Goal: Contribute content: Contribute content

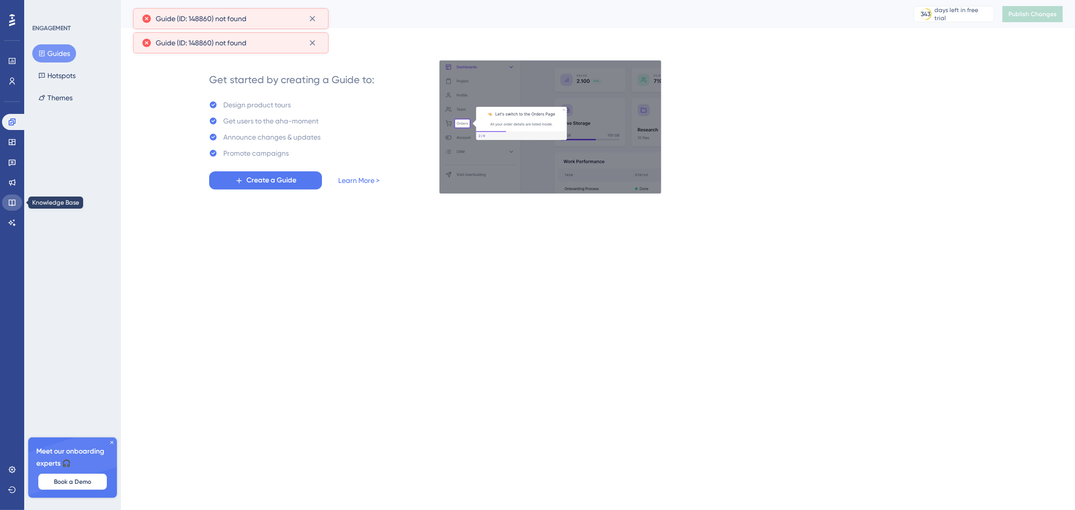
click at [13, 199] on icon at bounding box center [12, 203] width 8 height 8
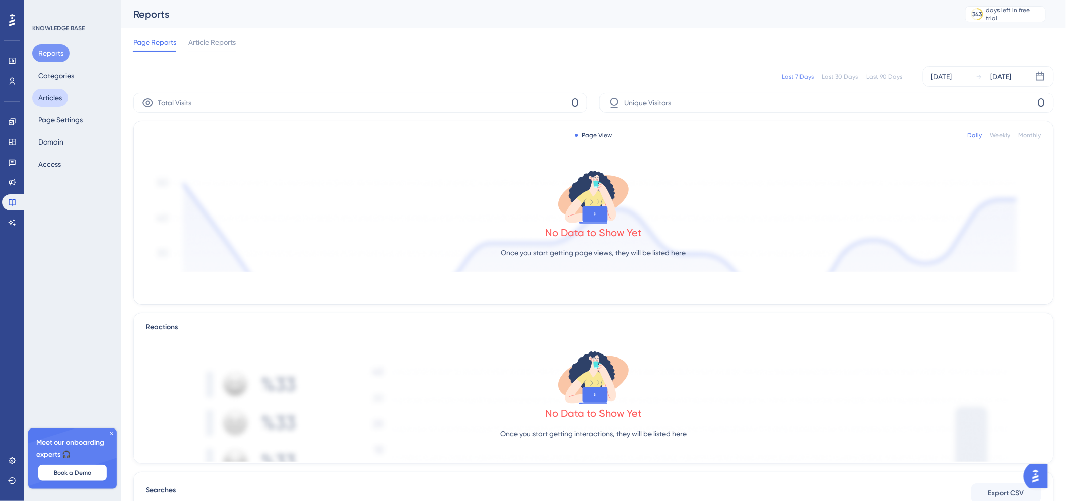
click at [53, 97] on button "Articles" at bounding box center [50, 98] width 36 height 18
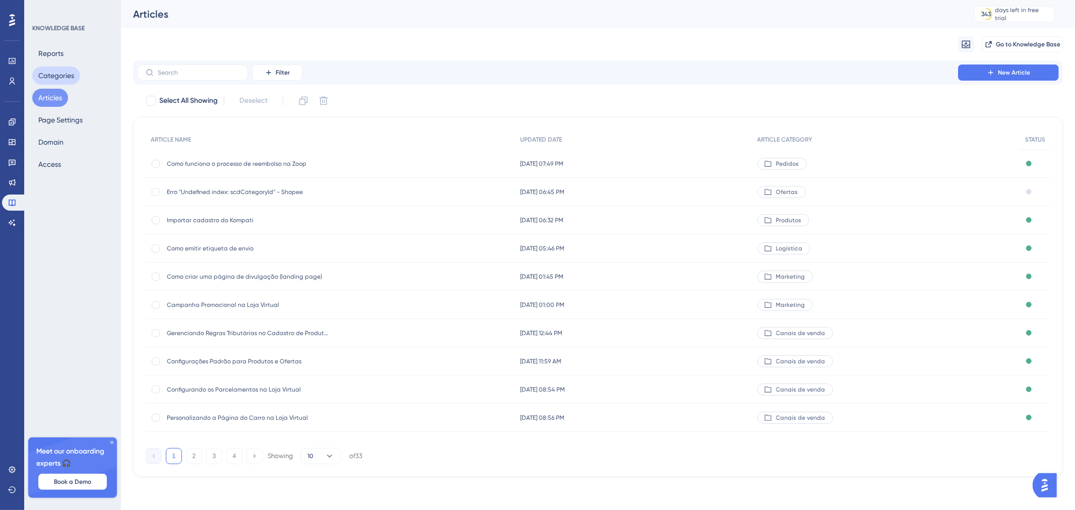
click at [57, 78] on button "Categories" at bounding box center [56, 76] width 48 height 18
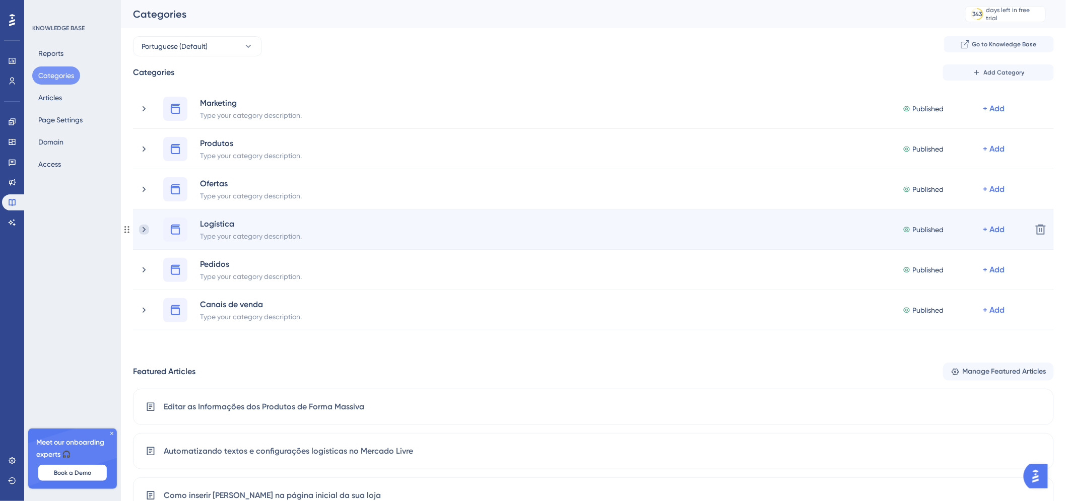
click at [147, 234] on icon at bounding box center [144, 230] width 10 height 10
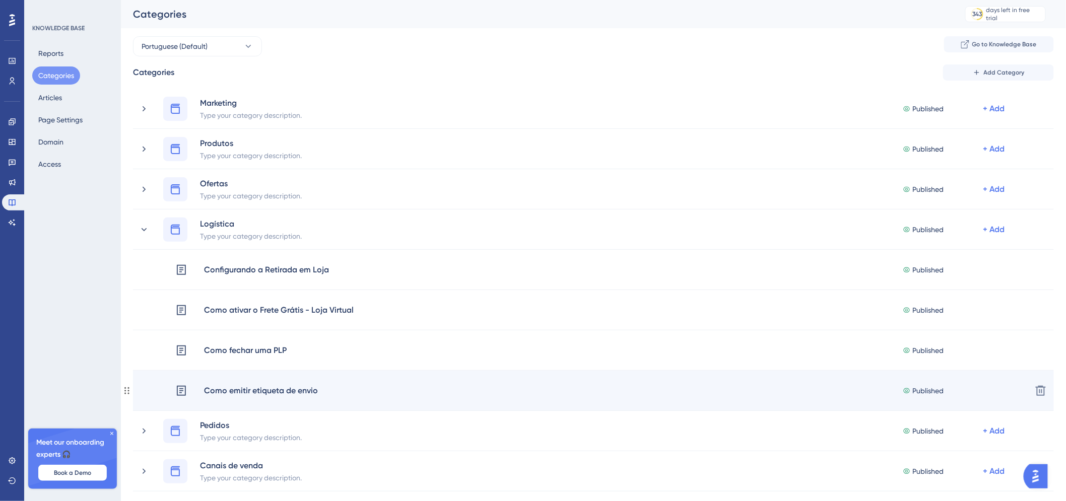
click at [289, 385] on div "Como emitir etiqueta de envio" at bounding box center [261, 390] width 115 height 13
click at [296, 381] on div "Como emitir etiqueta de envio Published + Add Delete" at bounding box center [593, 391] width 921 height 40
click at [290, 394] on div "Como emitir etiqueta de envio" at bounding box center [261, 390] width 115 height 13
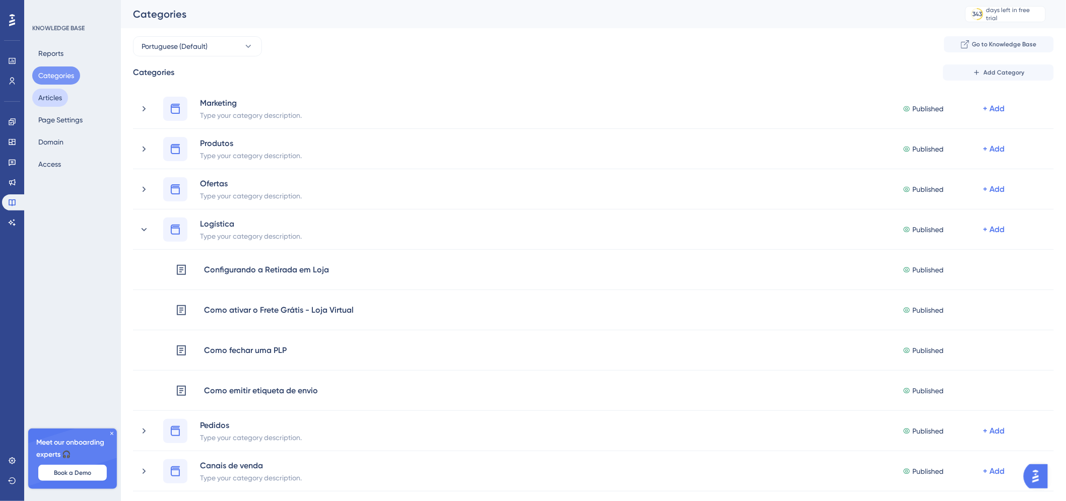
click at [53, 93] on button "Articles" at bounding box center [50, 98] width 36 height 18
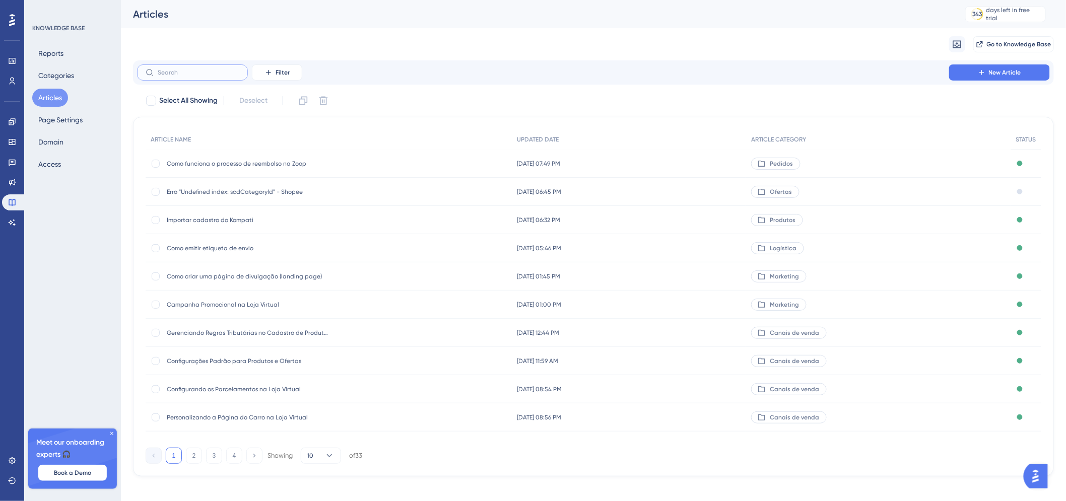
click at [201, 75] on input "text" at bounding box center [199, 72] width 82 height 7
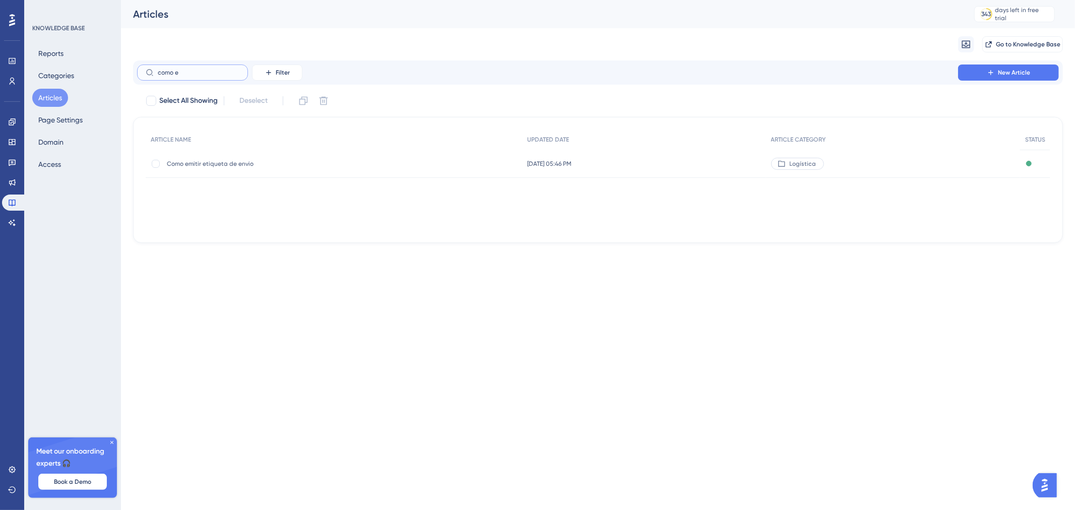
type input "como e"
click at [228, 168] on div "Como emitir etiqueta de envio Como emitir etiqueta de envio" at bounding box center [247, 164] width 161 height 28
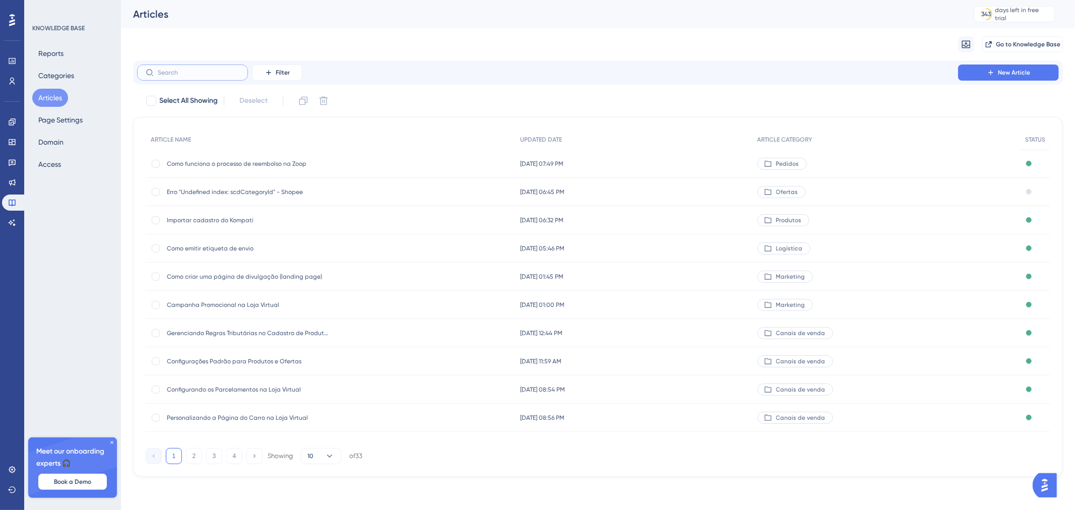
click at [203, 76] on input "text" at bounding box center [199, 72] width 82 height 7
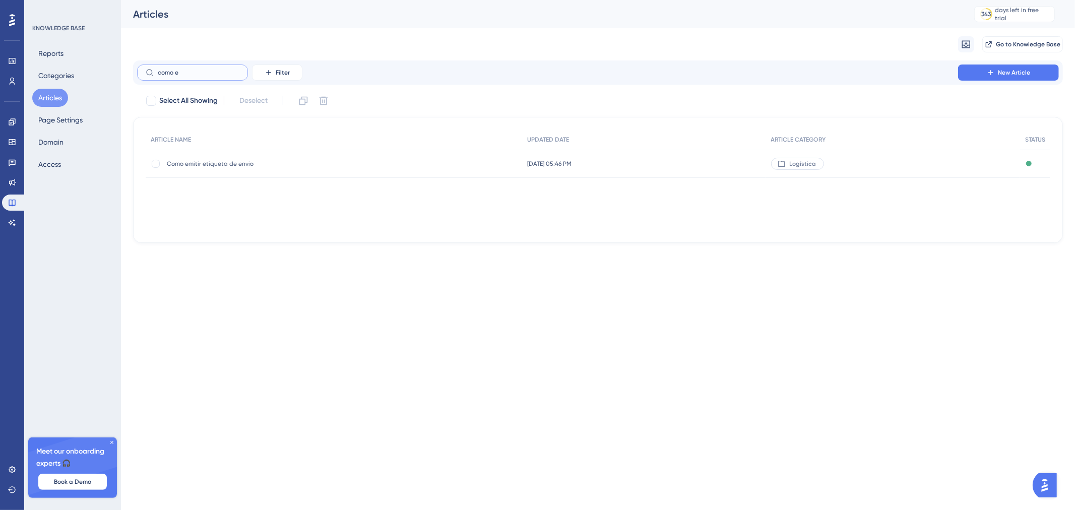
type input "como e"
click at [291, 166] on span "Como emitir etiqueta de envio" at bounding box center [247, 164] width 161 height 8
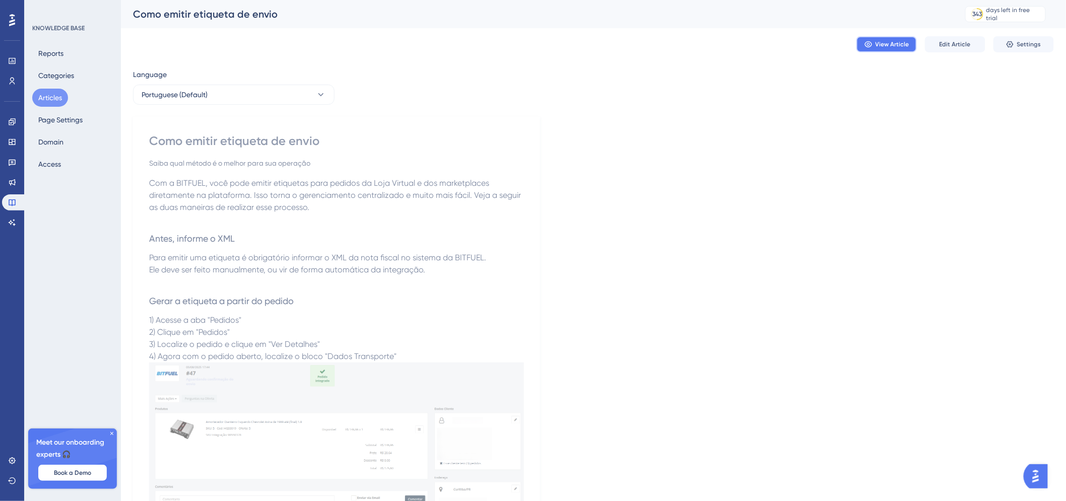
click at [897, 51] on button "View Article" at bounding box center [887, 44] width 60 height 16
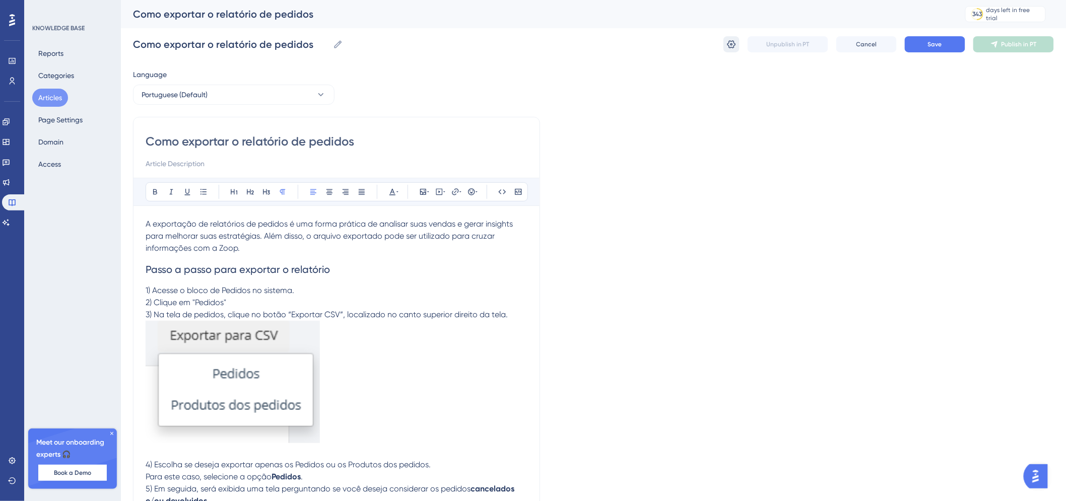
click at [734, 42] on icon at bounding box center [732, 44] width 9 height 8
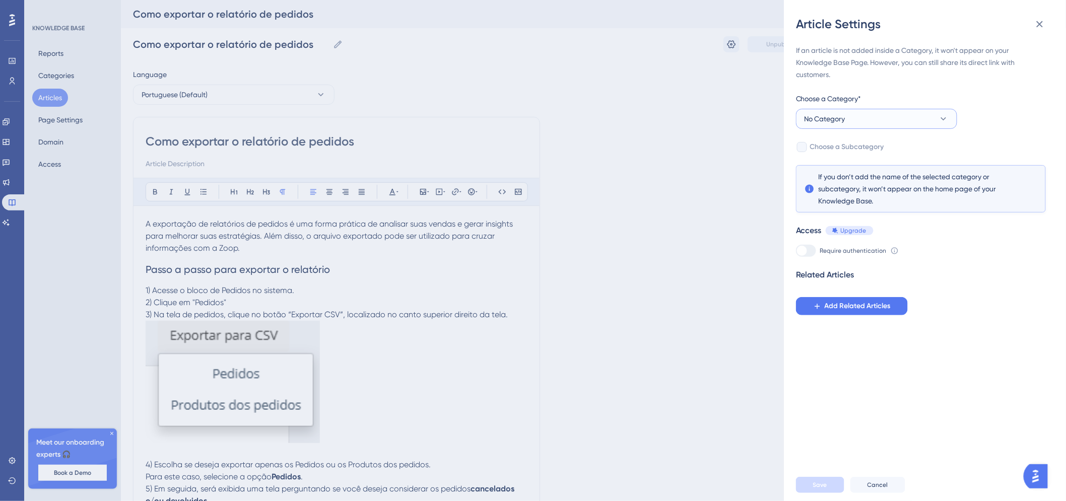
click at [887, 112] on button "No Category" at bounding box center [876, 119] width 161 height 20
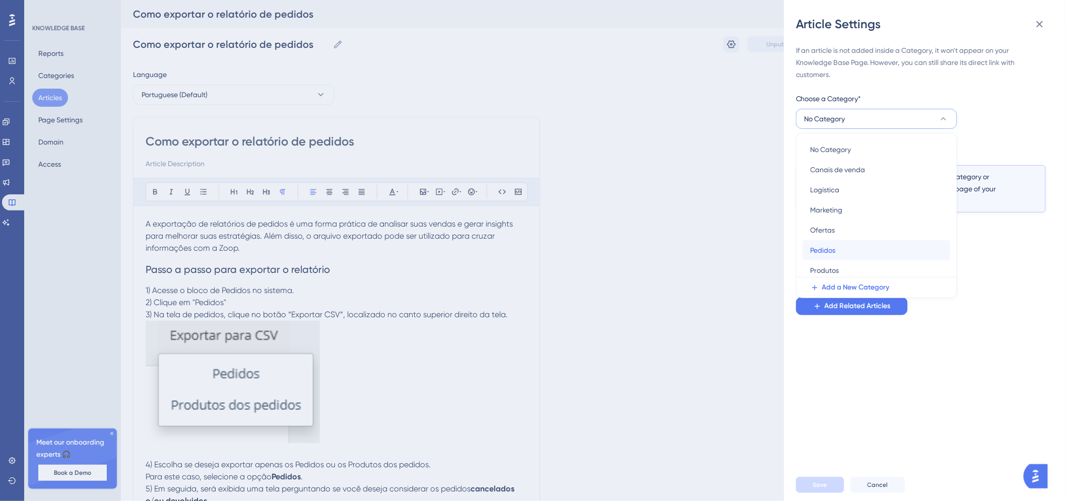
click at [861, 250] on div "Pedidos Pedidos" at bounding box center [877, 250] width 132 height 20
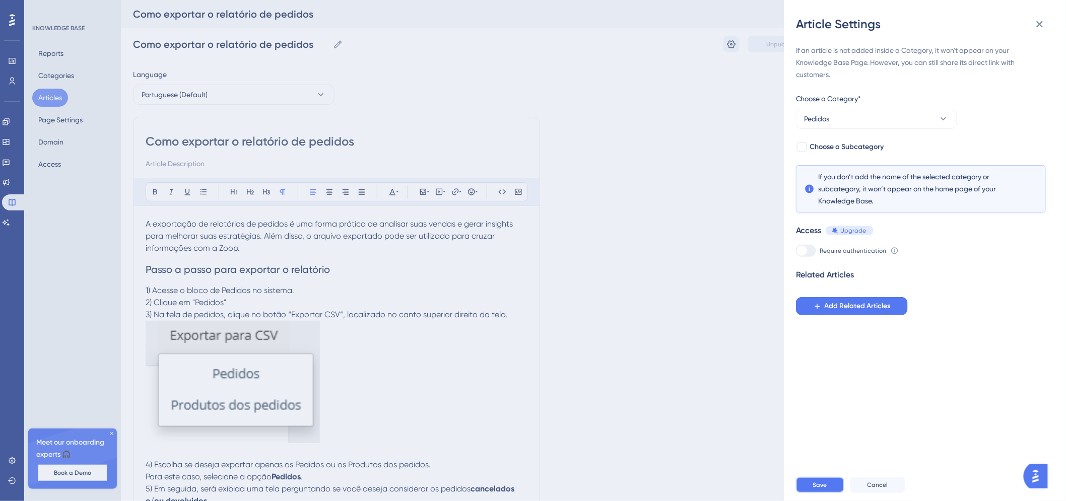
click at [833, 493] on button "Save" at bounding box center [820, 485] width 48 height 16
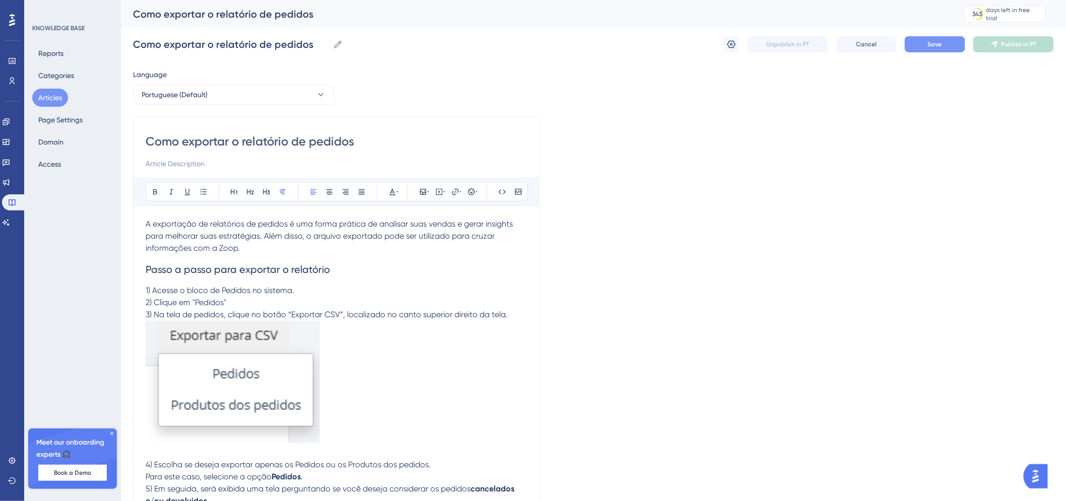
click at [931, 48] on span "Save" at bounding box center [935, 44] width 14 height 8
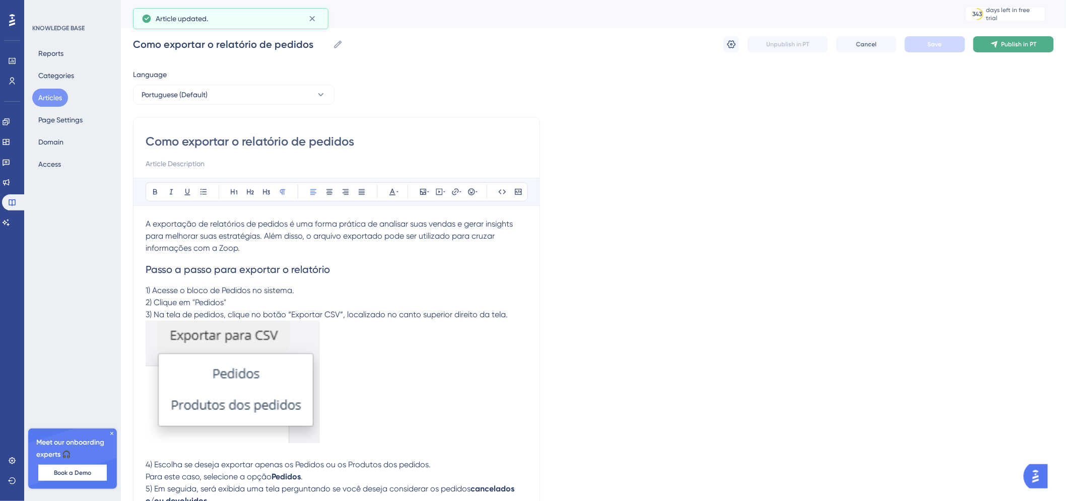
click at [1016, 42] on span "Publish in PT" at bounding box center [1019, 44] width 35 height 8
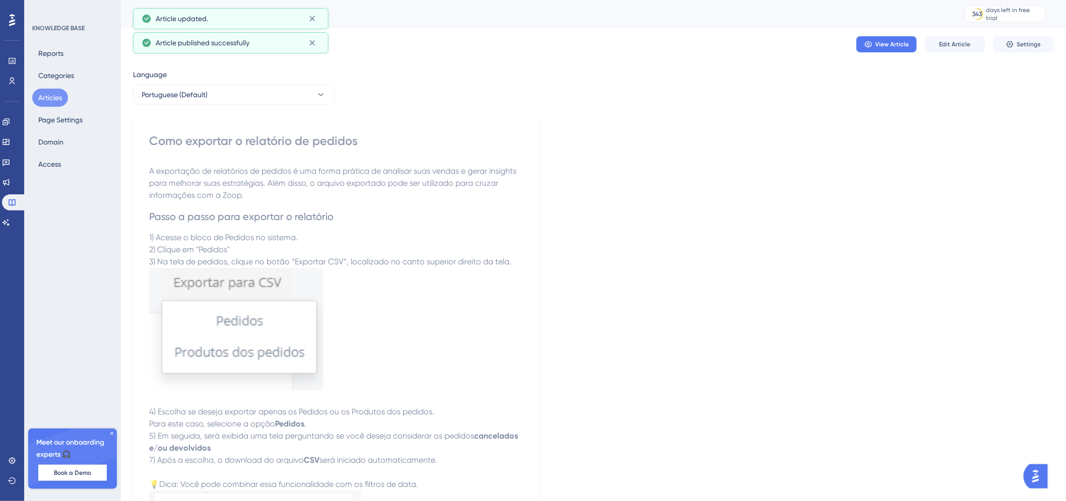
click at [58, 96] on button "Articles" at bounding box center [50, 98] width 36 height 18
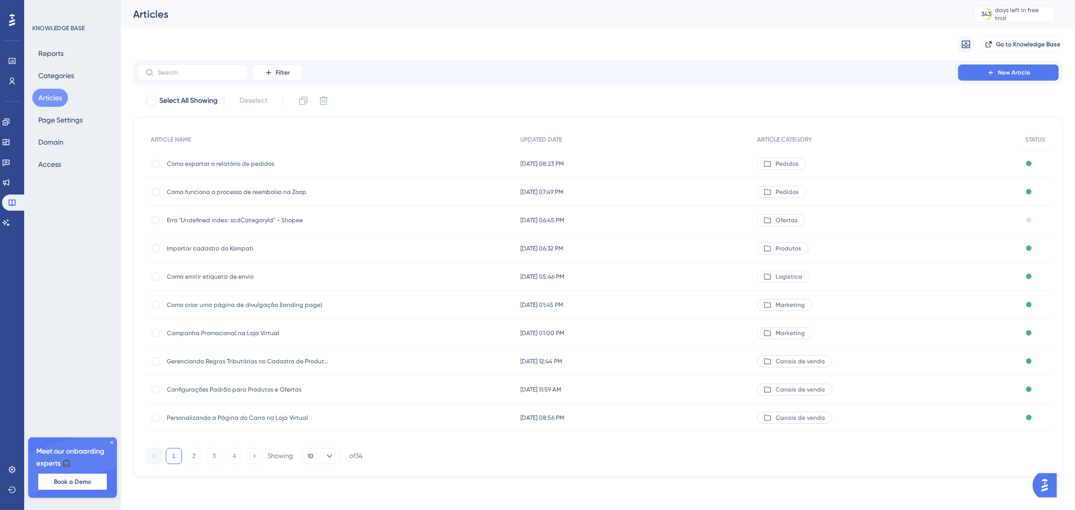
drag, startPoint x: 674, startPoint y: 30, endPoint x: 953, endPoint y: 87, distance: 284.9
click at [678, 29] on div "Migrate from Go to Knowledge Base" at bounding box center [598, 44] width 930 height 32
click at [1026, 76] on span "New Article" at bounding box center [1014, 73] width 32 height 8
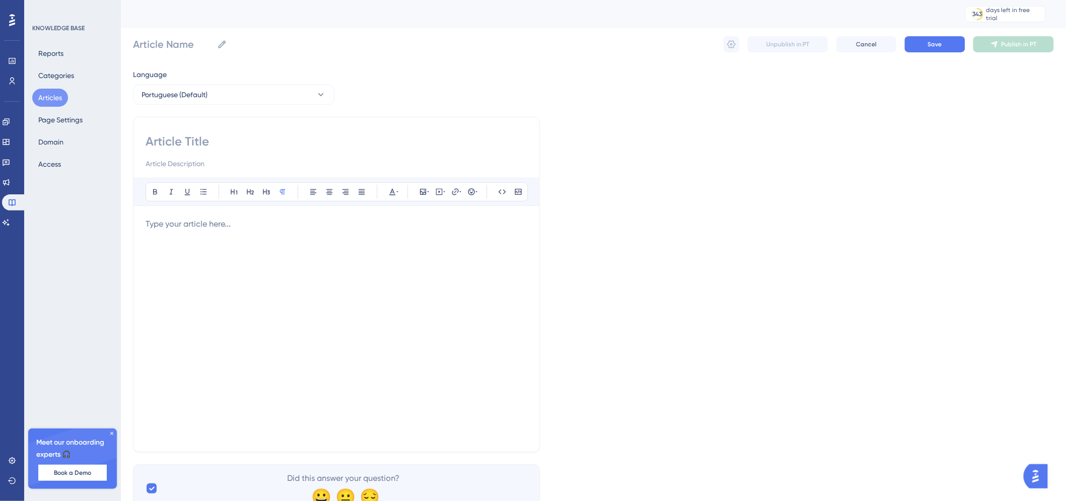
click at [315, 156] on div at bounding box center [337, 152] width 382 height 36
click at [314, 143] on input at bounding box center [337, 142] width 382 height 16
paste input "Como criar novos usuários no sistema"
type input "Como criar novos usuários no sistema"
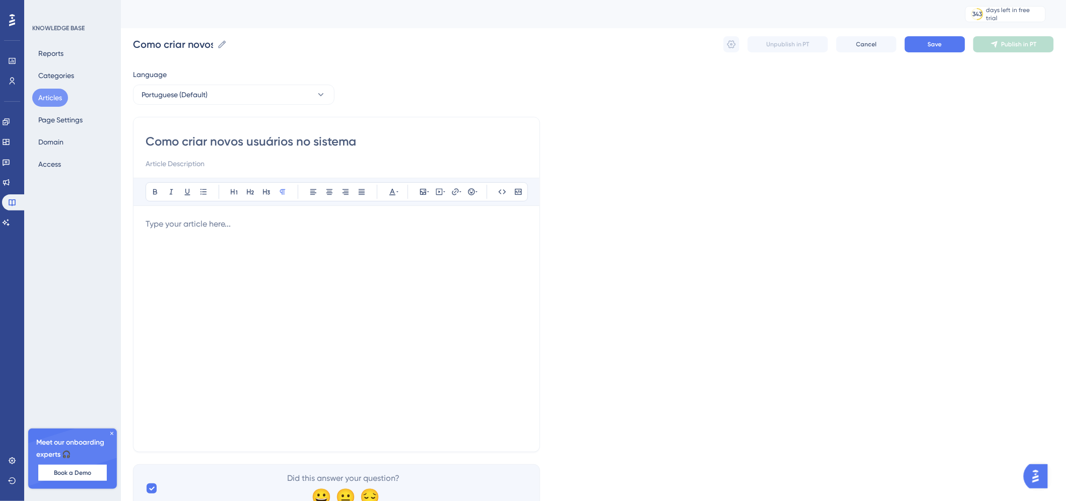
type input "Como criar novos usuários no sistema"
click at [218, 162] on input at bounding box center [337, 164] width 382 height 12
paste input "Você pode cadastrar novos usuários de forma simples pelo menu de configurações."
drag, startPoint x: 425, startPoint y: 167, endPoint x: 158, endPoint y: 160, distance: 266.6
click at [158, 160] on input "Você pode cadastrar novos usuários de forma simples pelo menu de configurações." at bounding box center [337, 164] width 382 height 12
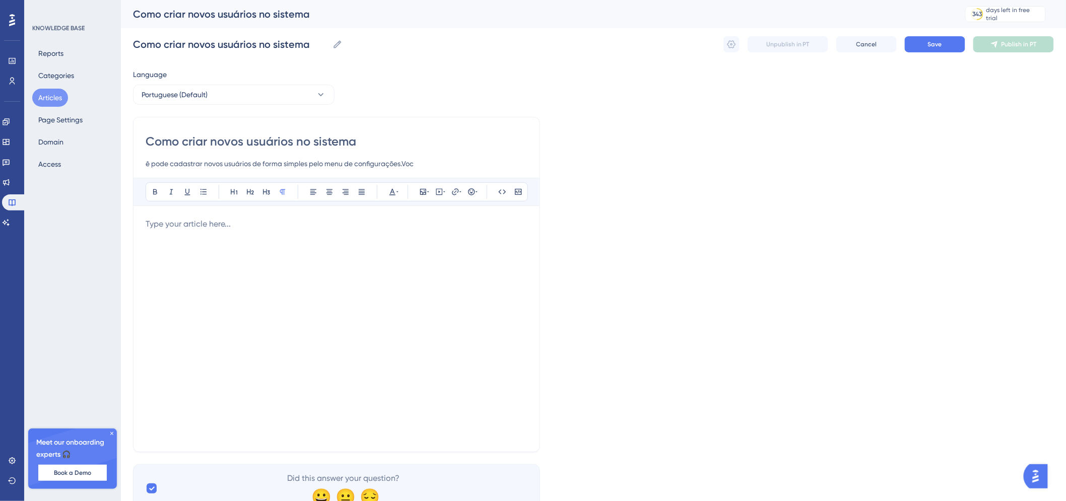
type input "Você pode cadastrar novos usuários de forma simples pelo menu de configurações."
click at [235, 163] on input "Você pode cadastrar novos usuários de forma simples pelo menu de configurações." at bounding box center [337, 164] width 382 height 12
click at [237, 228] on p at bounding box center [337, 224] width 382 height 12
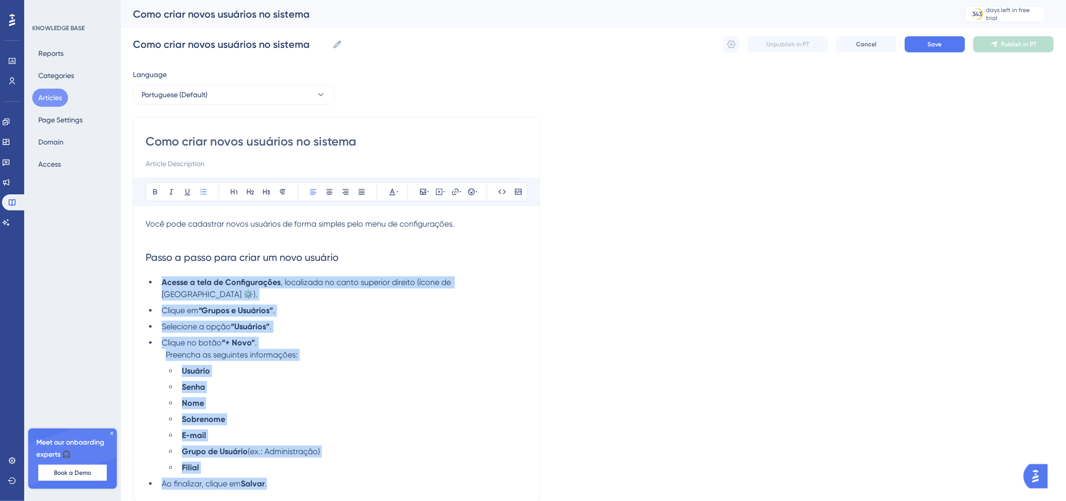
drag, startPoint x: 284, startPoint y: 477, endPoint x: 140, endPoint y: 283, distance: 241.7
click at [140, 283] on div "Como criar novos usuários no sistema Bold Italic Underline Bullet Point Heading…" at bounding box center [336, 310] width 407 height 386
click at [314, 192] on icon at bounding box center [313, 192] width 8 height 8
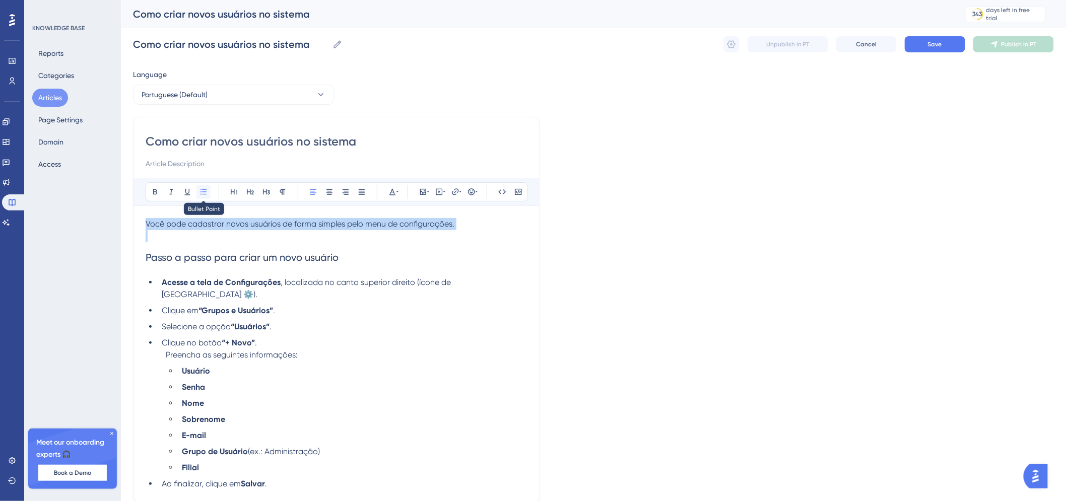
click at [202, 198] on button at bounding box center [204, 192] width 14 height 14
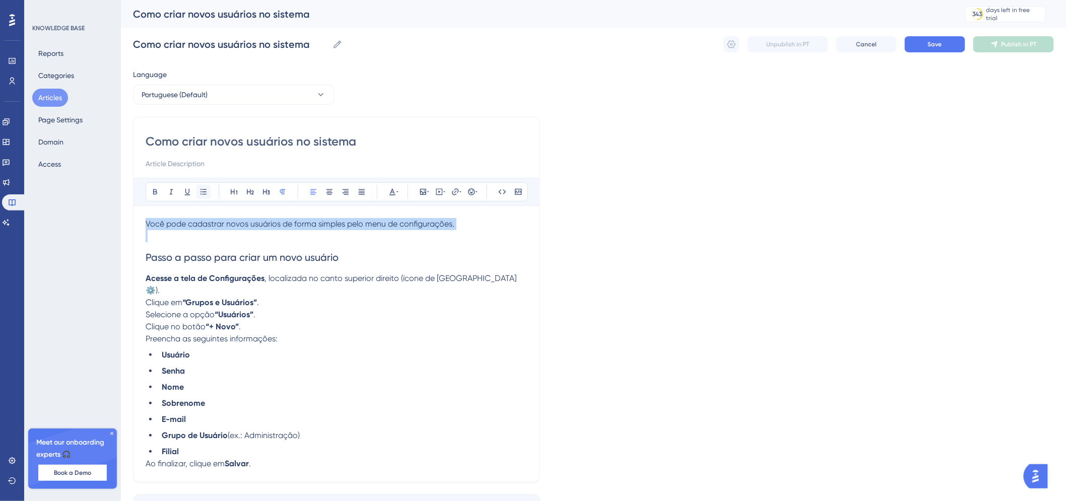
click at [202, 198] on button at bounding box center [204, 192] width 14 height 14
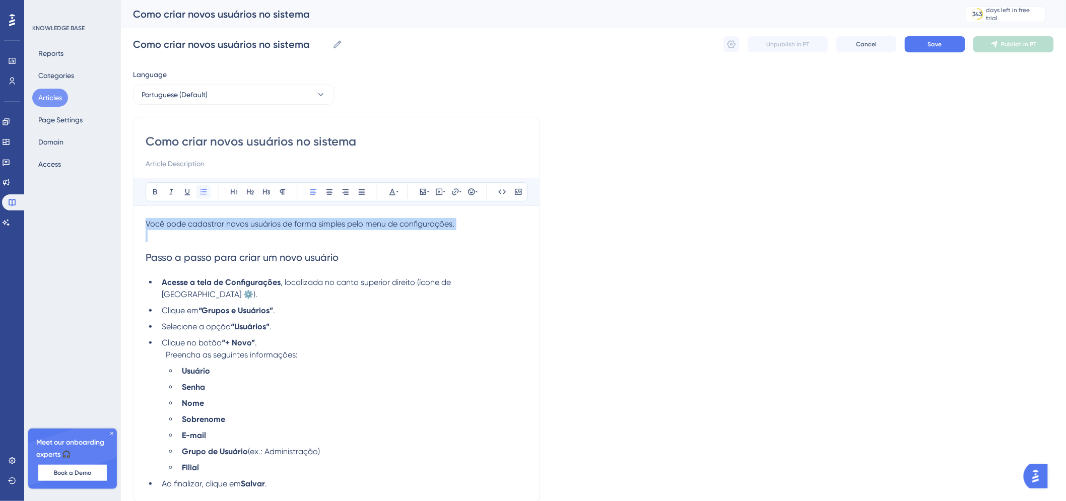
click at [202, 198] on button at bounding box center [204, 192] width 14 height 14
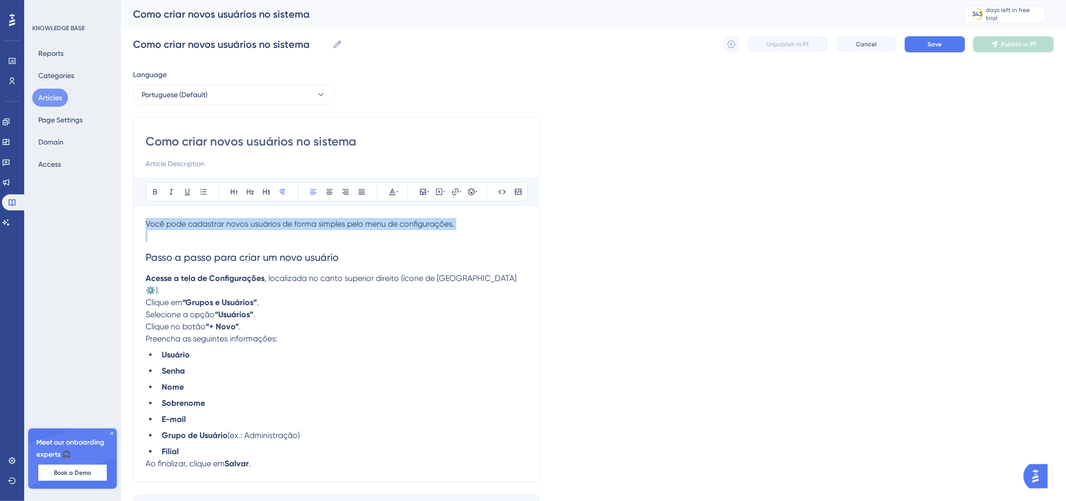
click at [271, 383] on ul "Usuário Senha Nome Sobrenome E-mail Grupo de Usuário (ex.: Administração) Filial" at bounding box center [337, 403] width 382 height 109
click at [146, 278] on strong "Acesse a tela de Configurações" at bounding box center [205, 279] width 119 height 10
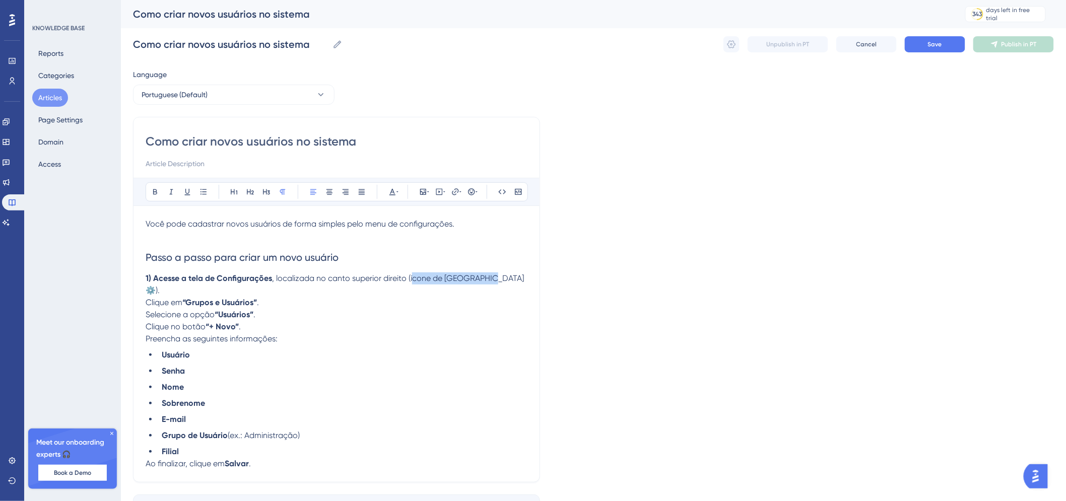
drag, startPoint x: 492, startPoint y: 281, endPoint x: 410, endPoint y: 278, distance: 81.7
click at [410, 278] on span ", localizada no canto superior direito (ícone de engrenagem ⚙️)." at bounding box center [336, 285] width 380 height 22
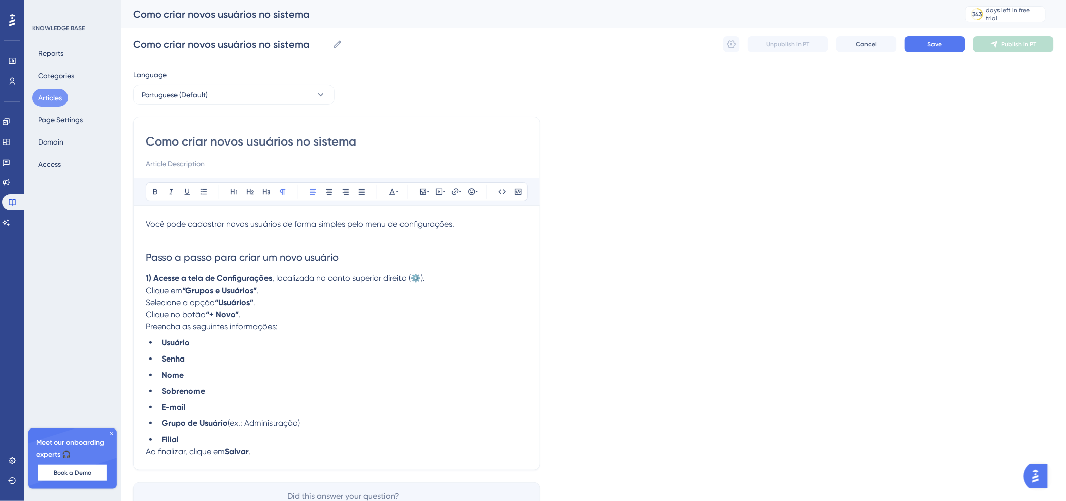
click at [399, 306] on p "Selecione a opção “Usuários” ." at bounding box center [337, 303] width 382 height 12
drag, startPoint x: 274, startPoint y: 281, endPoint x: 153, endPoint y: 281, distance: 120.9
click at [153, 281] on p "1) Acesse a tela de Configurações , localizada no canto superior direito (⚙️)." at bounding box center [337, 279] width 382 height 12
click at [161, 193] on button at bounding box center [155, 192] width 14 height 14
click at [629, 221] on div "Language Portuguese (Default) Como criar novos usuários no sistema Bold Italic …" at bounding box center [593, 300] width 921 height 463
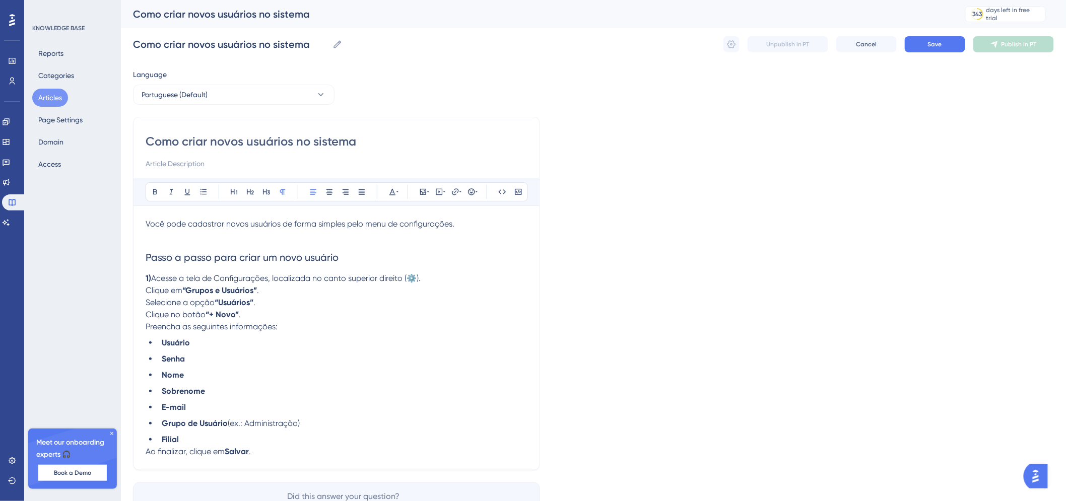
click at [377, 275] on span "Acesse a tela de Configurações, localizada no canto superior direito (⚙️)." at bounding box center [286, 279] width 270 height 10
click at [147, 289] on span "Clique em" at bounding box center [164, 291] width 37 height 10
click at [147, 301] on span "Selecione a opção" at bounding box center [180, 303] width 69 height 10
click at [148, 279] on div "Como criar novos usuários no sistema Bold Italic Underline Bullet Point Heading…" at bounding box center [336, 294] width 407 height 354
drag, startPoint x: 153, startPoint y: 279, endPoint x: 145, endPoint y: 279, distance: 8.1
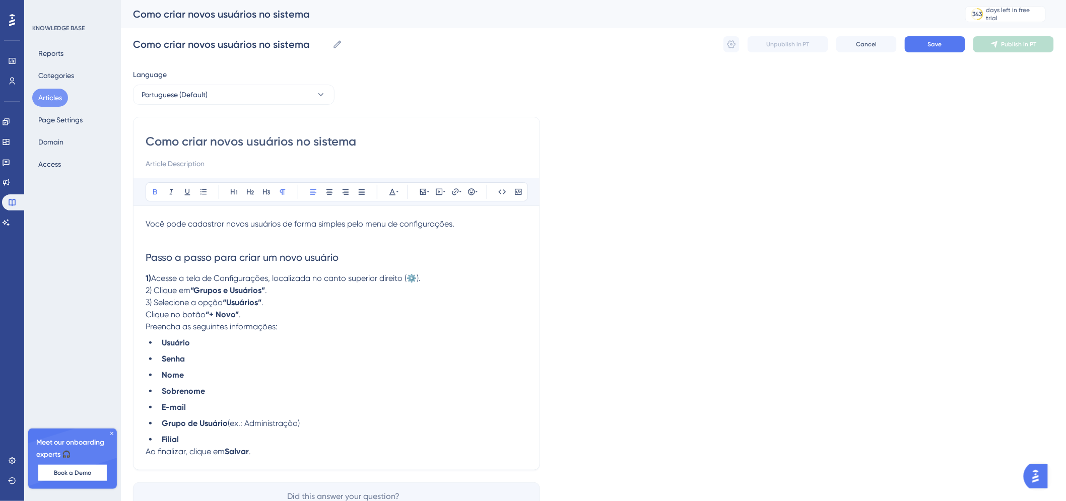
click at [145, 279] on div "Como criar novos usuários no sistema Bold Italic Underline Bullet Point Heading…" at bounding box center [336, 294] width 407 height 354
click at [156, 190] on icon at bounding box center [155, 192] width 4 height 6
click at [296, 326] on p "Preencha as seguintes informações: Usuário Senha Nome Sobrenome E-mail Grupo de…" at bounding box center [337, 383] width 382 height 125
click at [148, 312] on span "Clique no botão" at bounding box center [176, 315] width 60 height 10
click at [148, 329] on span "Preencha as seguintes informações:" at bounding box center [212, 327] width 132 height 10
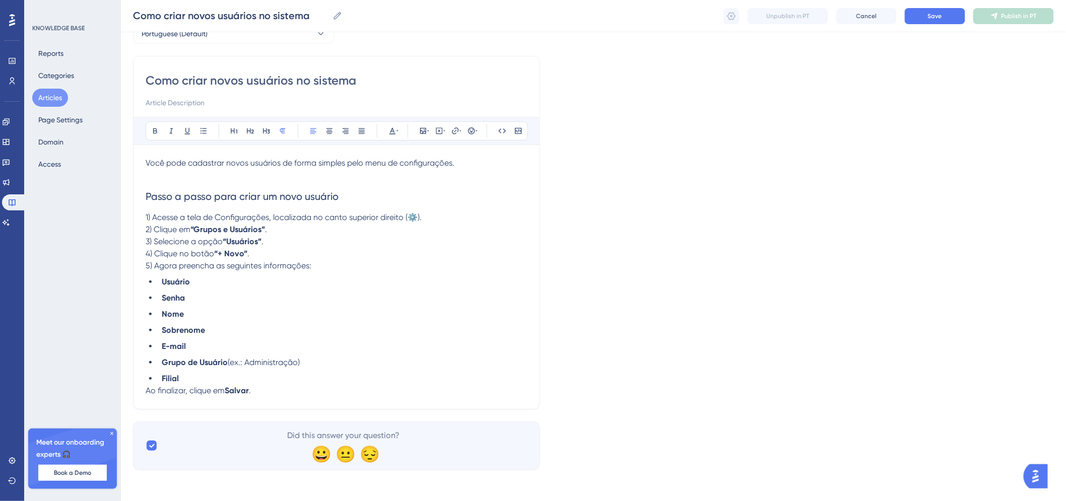
scroll to position [57, 0]
click at [275, 384] on p "Ao finalizar, clique em Salvar ." at bounding box center [337, 390] width 382 height 12
click at [270, 381] on li "Filial" at bounding box center [343, 378] width 370 height 12
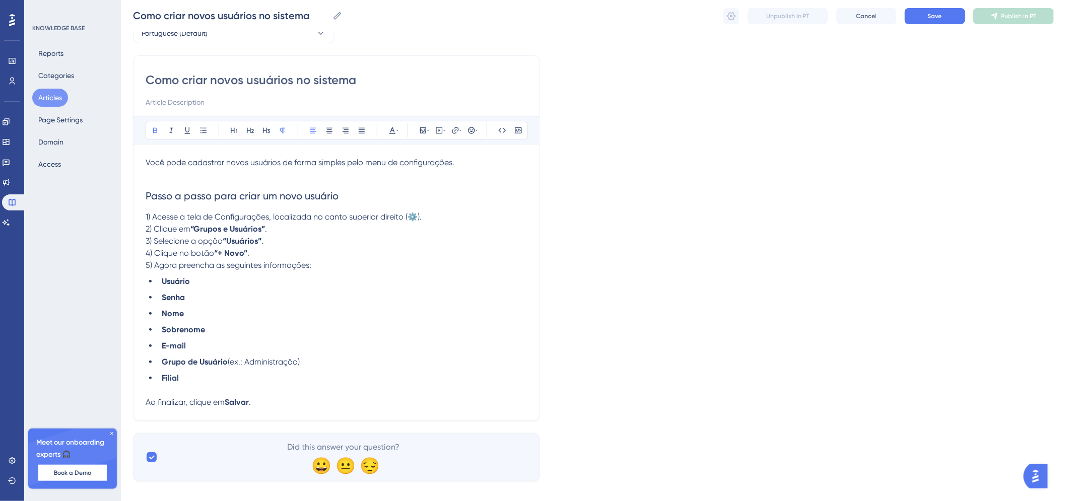
click at [282, 399] on p "Ao finalizar, clique em Salvar ." at bounding box center [337, 403] width 382 height 12
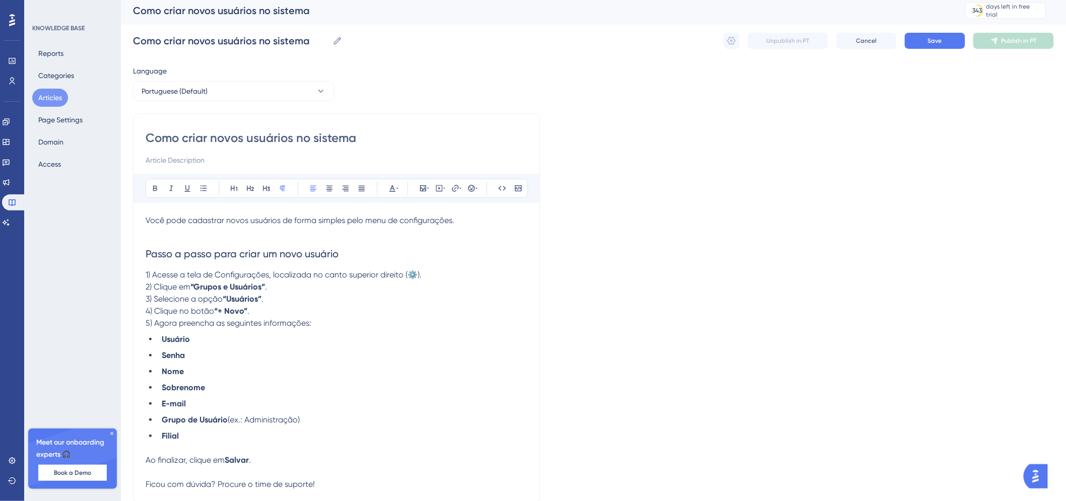
scroll to position [0, 0]
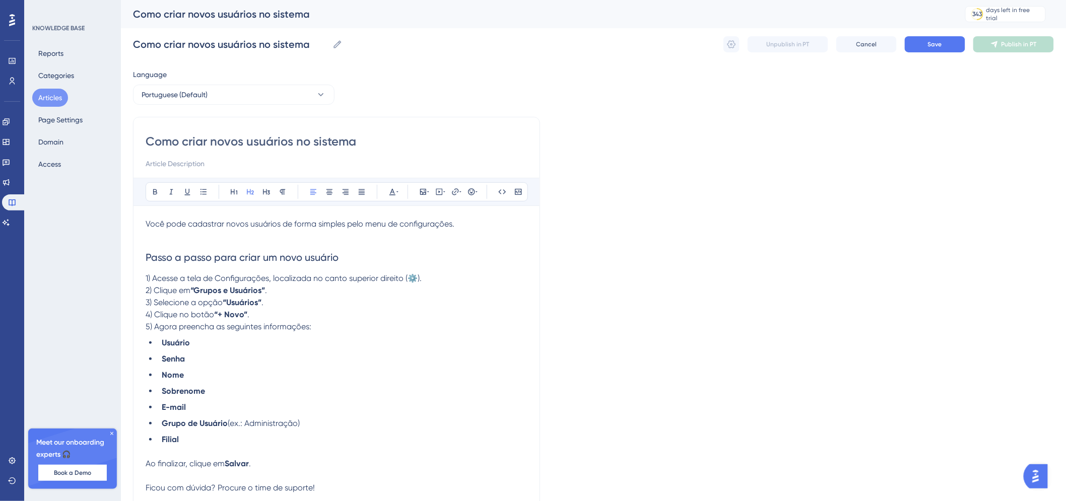
click at [353, 245] on h2 "Passo a passo para criar um novo usuário" at bounding box center [337, 257] width 382 height 30
click at [353, 235] on p at bounding box center [337, 236] width 382 height 12
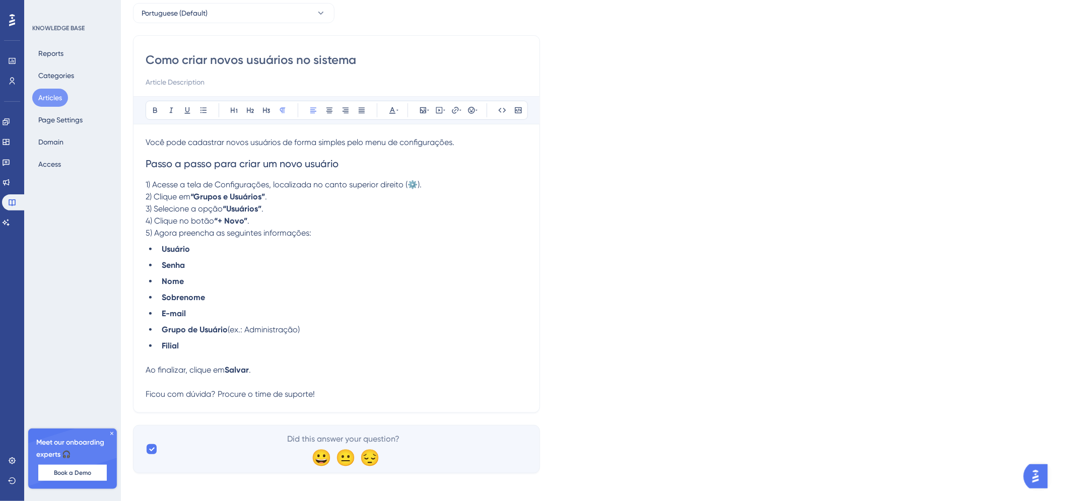
scroll to position [82, 0]
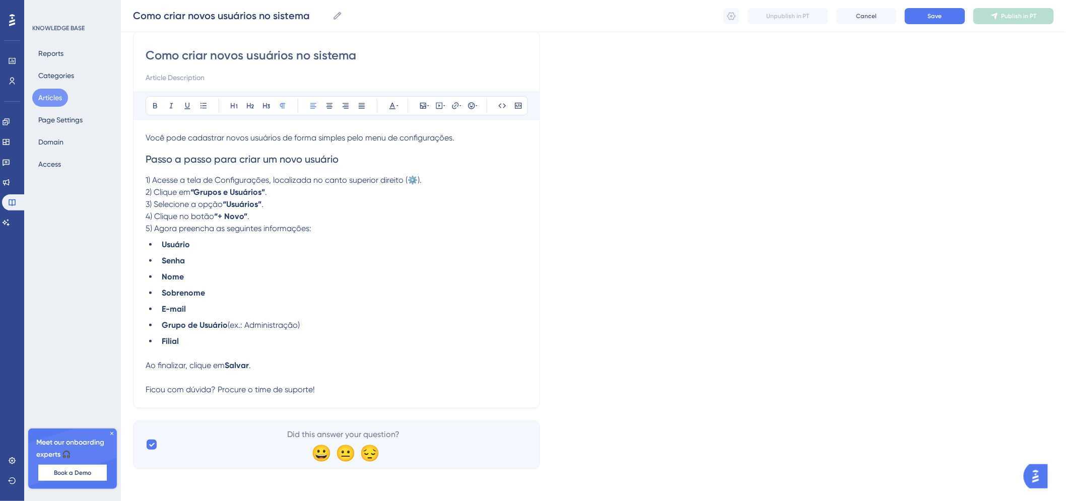
click at [310, 368] on p "Ao finalizar, clique em Salvar . Ficou com dúvida? Procure o time de suporte!" at bounding box center [337, 378] width 382 height 36
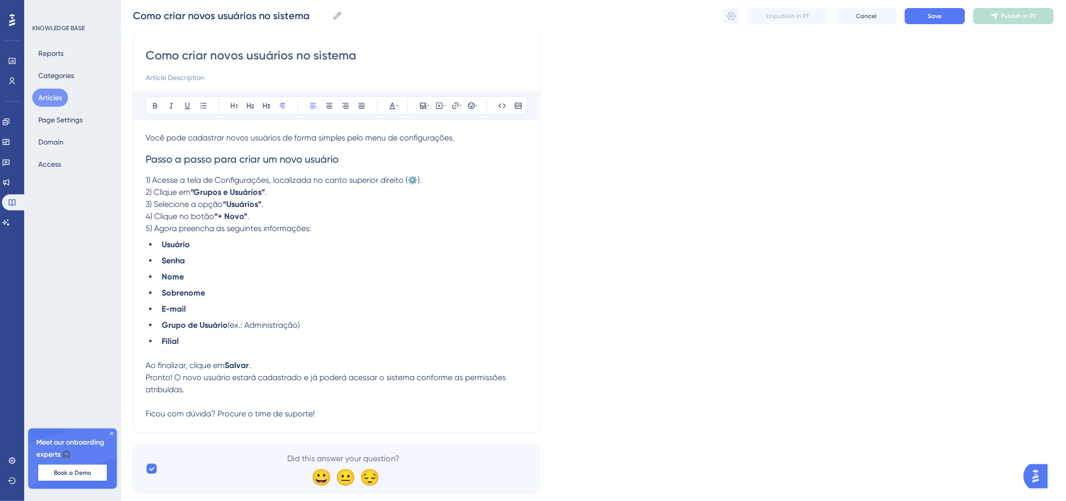
click at [342, 415] on p "Pronto! O novo usuário estará cadastrado e já poderá acessar o sistema conforme…" at bounding box center [337, 396] width 382 height 48
click at [214, 394] on p "Pronto! O novo usuário estará cadastrado e já poderá acessar o sistema conforme…" at bounding box center [337, 396] width 382 height 48
click at [258, 365] on p "Ao finalizar, clique em Salvar ." at bounding box center [337, 366] width 382 height 12
click at [258, 365] on p "Ao finalizar, clique em Salvar ." at bounding box center [337, 360] width 382 height 24
click at [343, 409] on p "Pronto! O novo usuário estará cadastrado e já poderá acessar o sistema conforme…" at bounding box center [337, 396] width 382 height 48
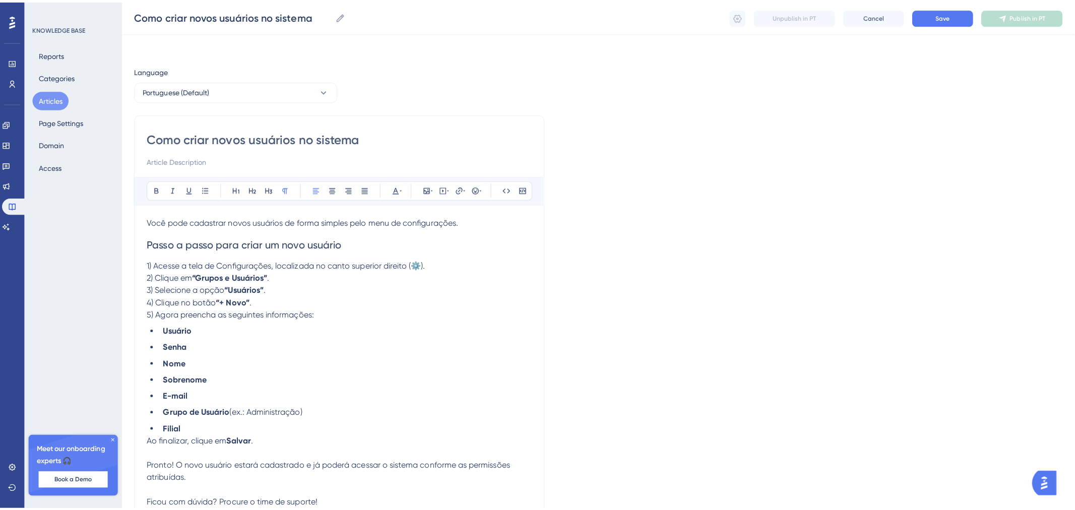
scroll to position [0, 0]
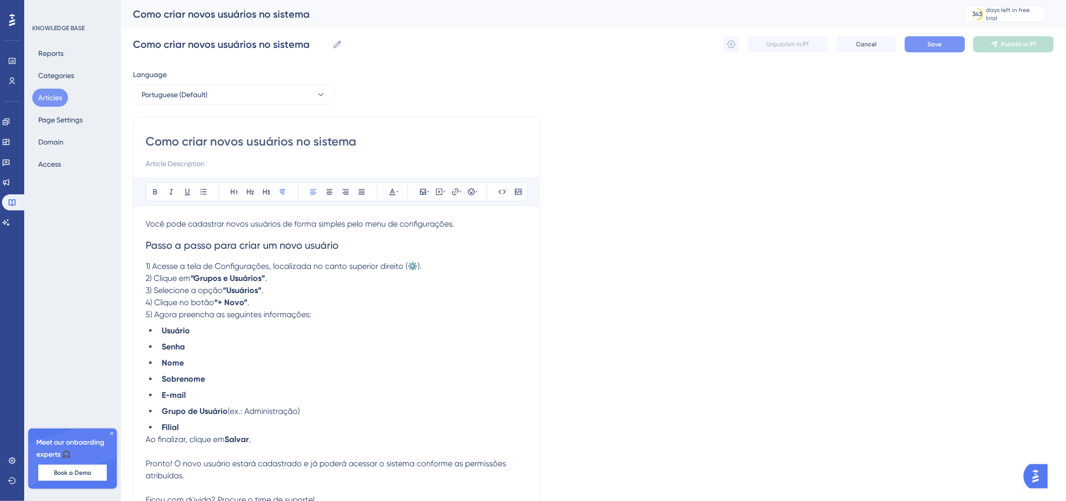
click at [940, 43] on span "Save" at bounding box center [935, 44] width 14 height 8
click at [731, 43] on icon at bounding box center [732, 44] width 10 height 10
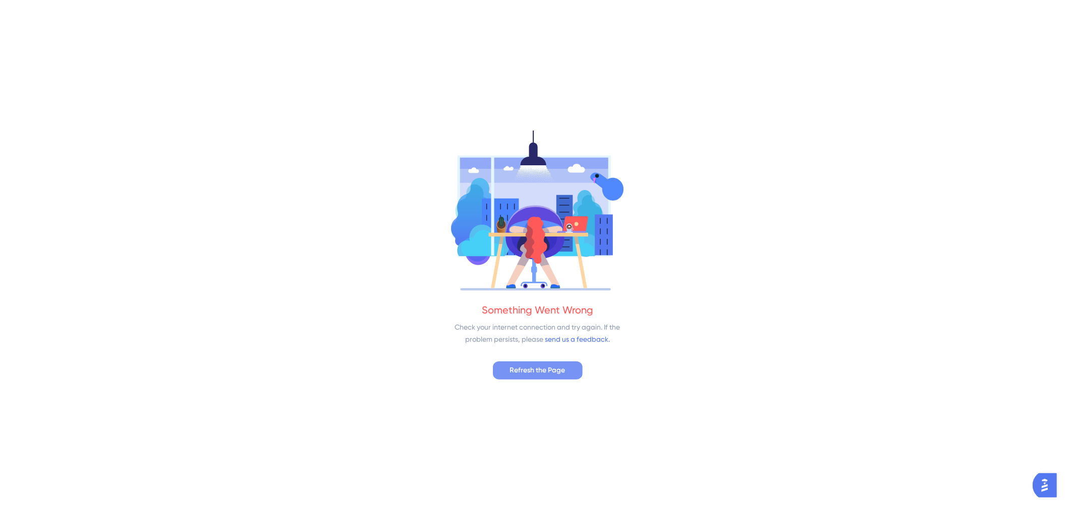
click at [549, 373] on span "Refresh the Page" at bounding box center [537, 370] width 55 height 12
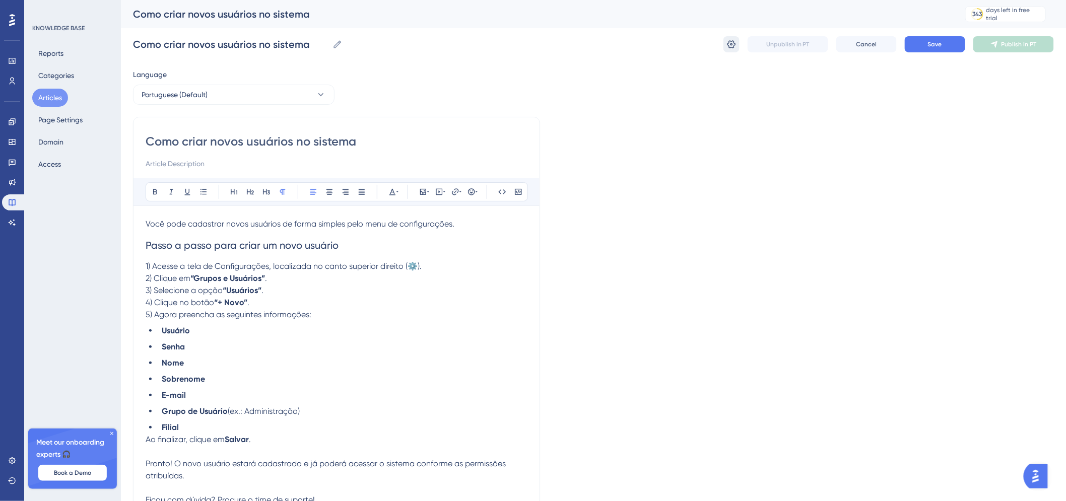
click at [734, 51] on button at bounding box center [732, 44] width 16 height 16
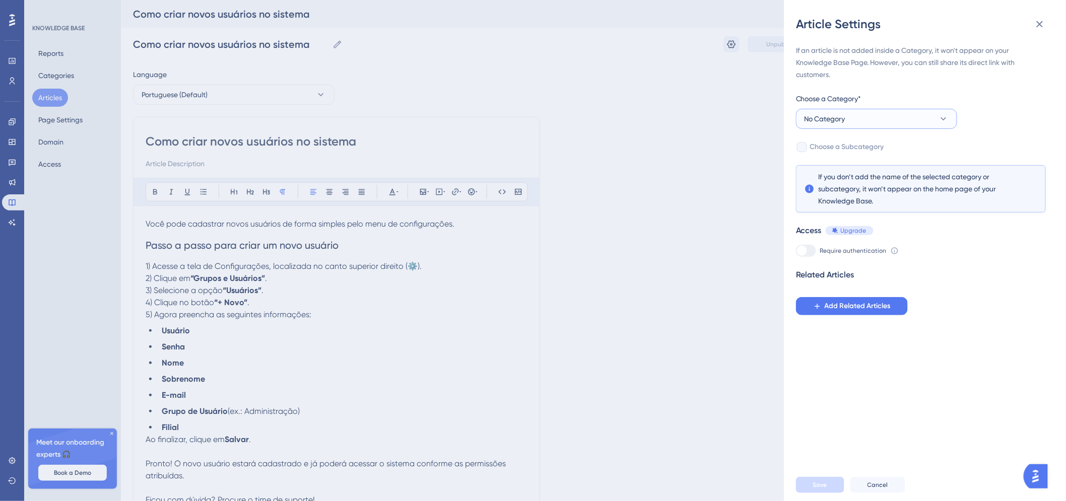
click at [846, 117] on span "No Category" at bounding box center [825, 119] width 41 height 12
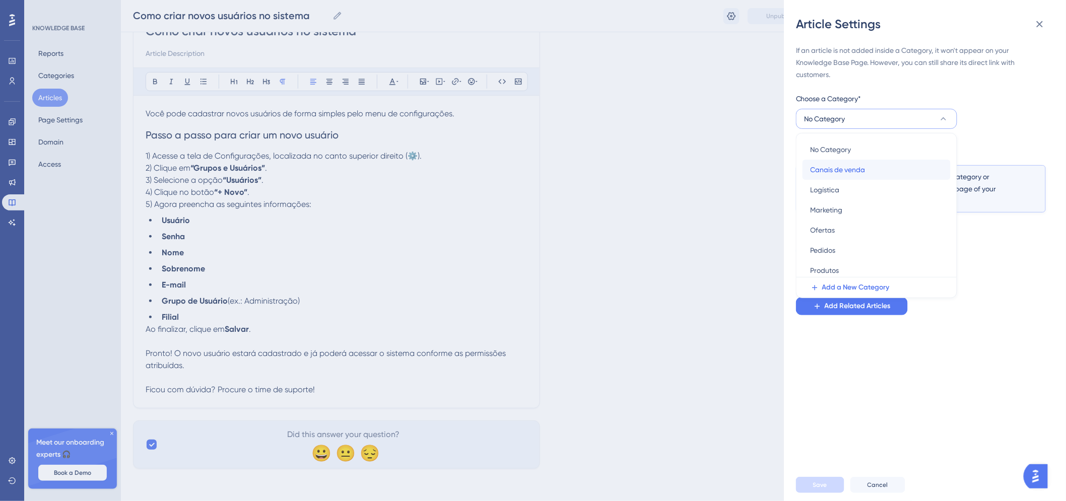
click at [876, 165] on div "Canais de venda Canais de venda" at bounding box center [877, 170] width 132 height 20
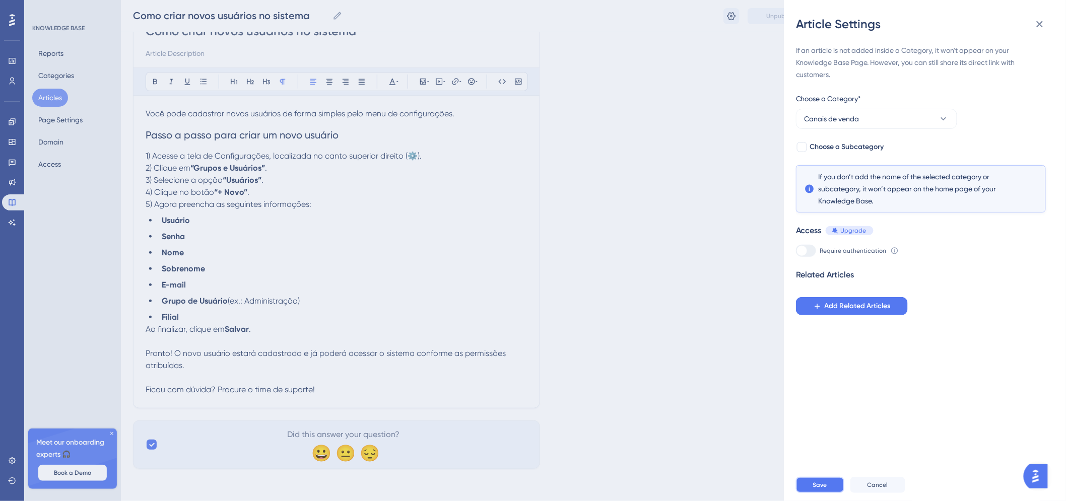
click at [831, 493] on button "Save" at bounding box center [820, 485] width 48 height 16
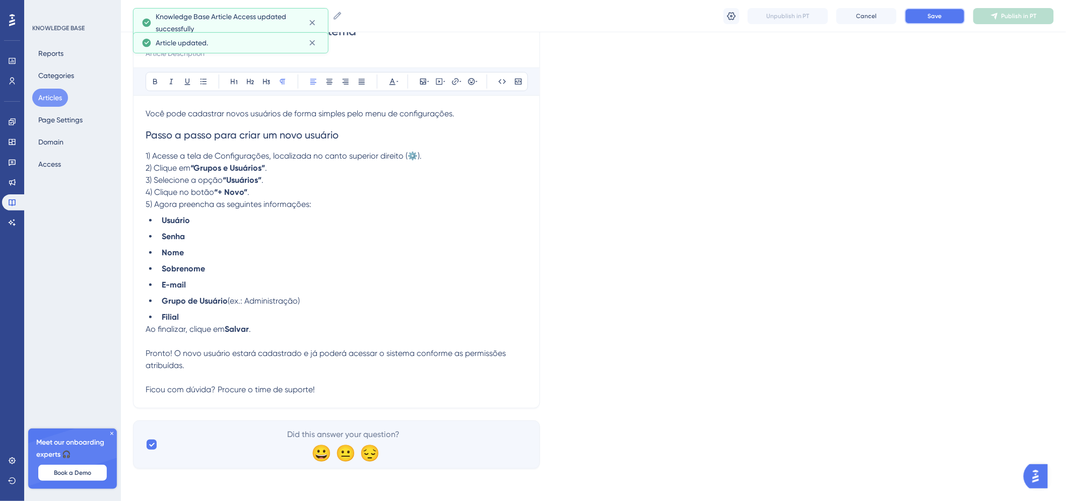
click at [936, 18] on span "Save" at bounding box center [935, 16] width 14 height 8
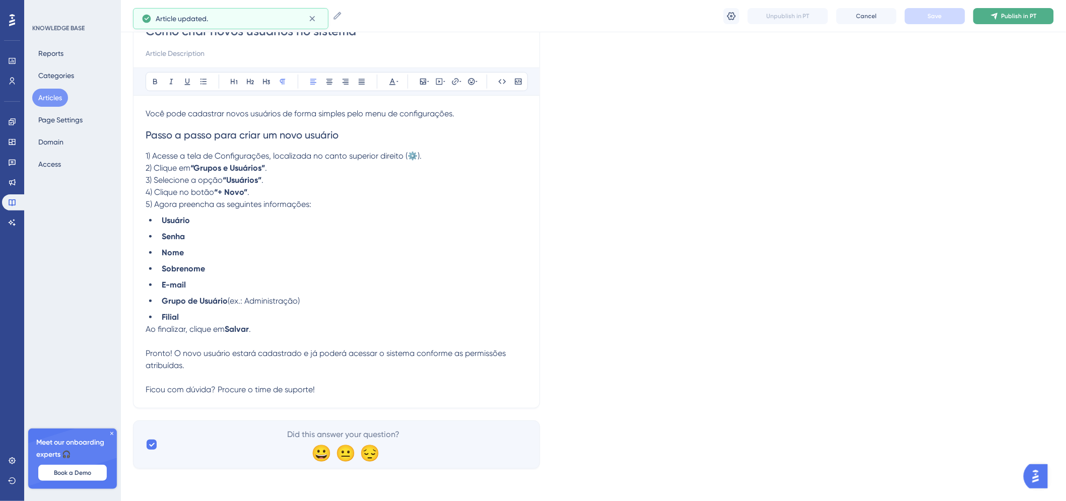
click at [1001, 8] on button "Publish in PT" at bounding box center [1014, 16] width 81 height 16
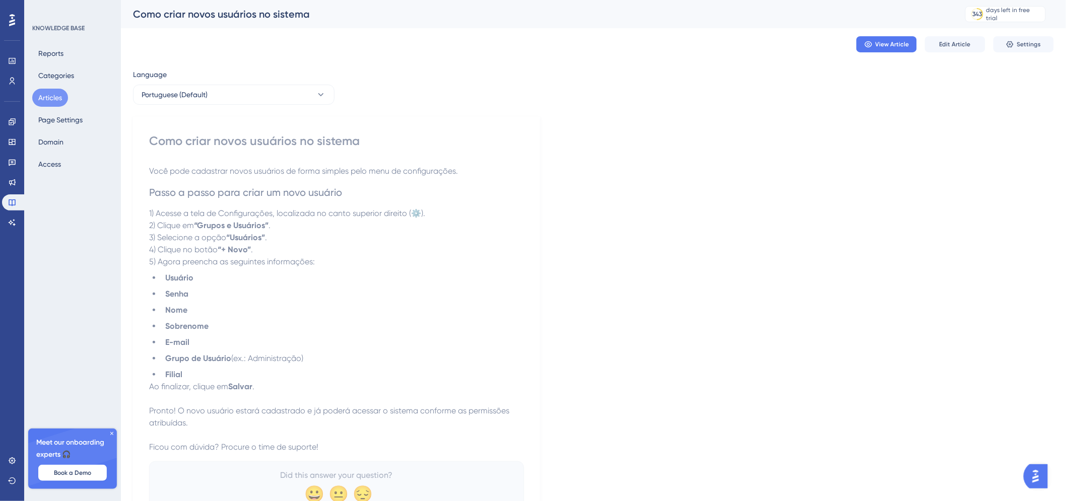
click at [64, 94] on button "Articles" at bounding box center [50, 98] width 36 height 18
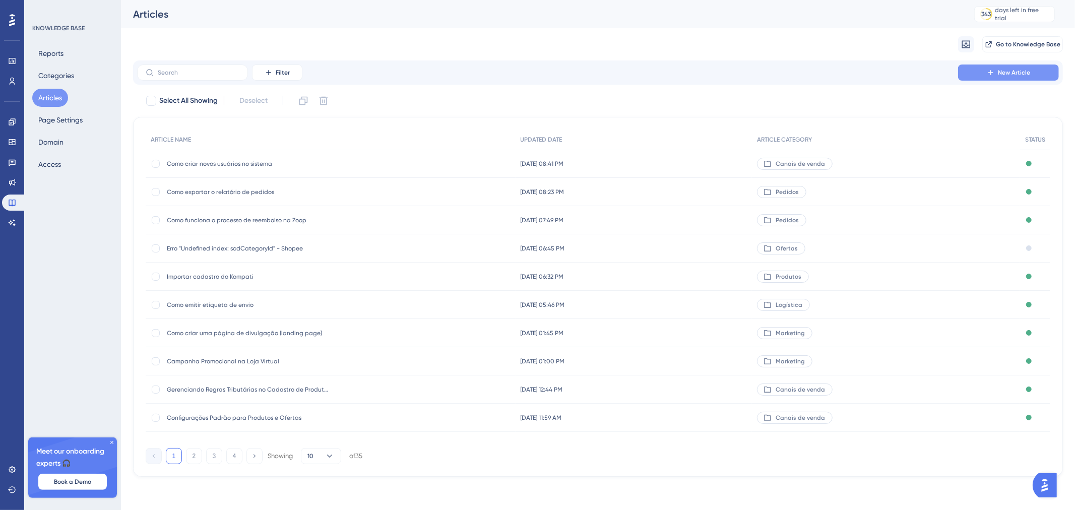
click at [1035, 67] on button "New Article" at bounding box center [1008, 72] width 101 height 16
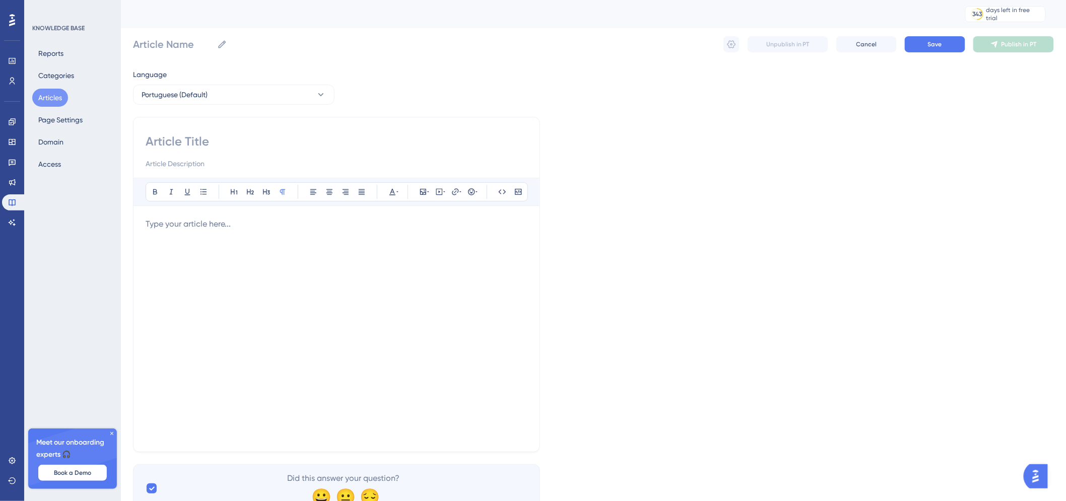
click at [49, 100] on button "Articles" at bounding box center [50, 98] width 36 height 18
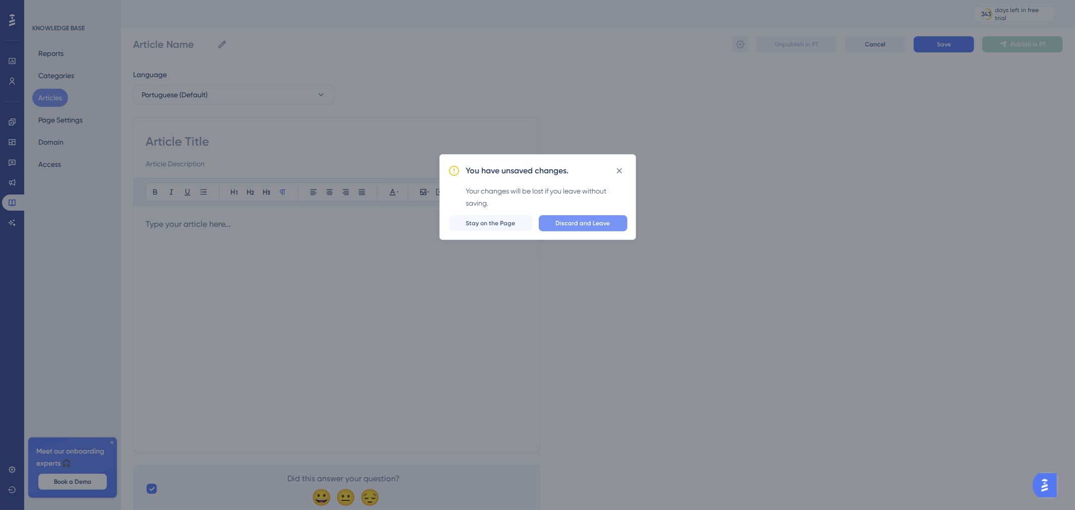
click at [556, 225] on button "Discard and Leave" at bounding box center [583, 223] width 89 height 16
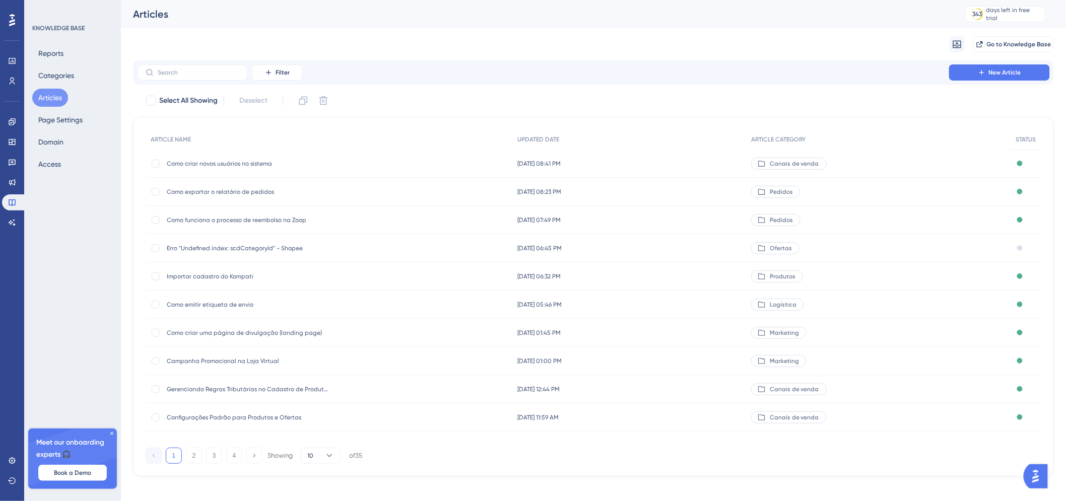
click at [271, 164] on span "Como criar novos usuários no sistema" at bounding box center [247, 164] width 161 height 8
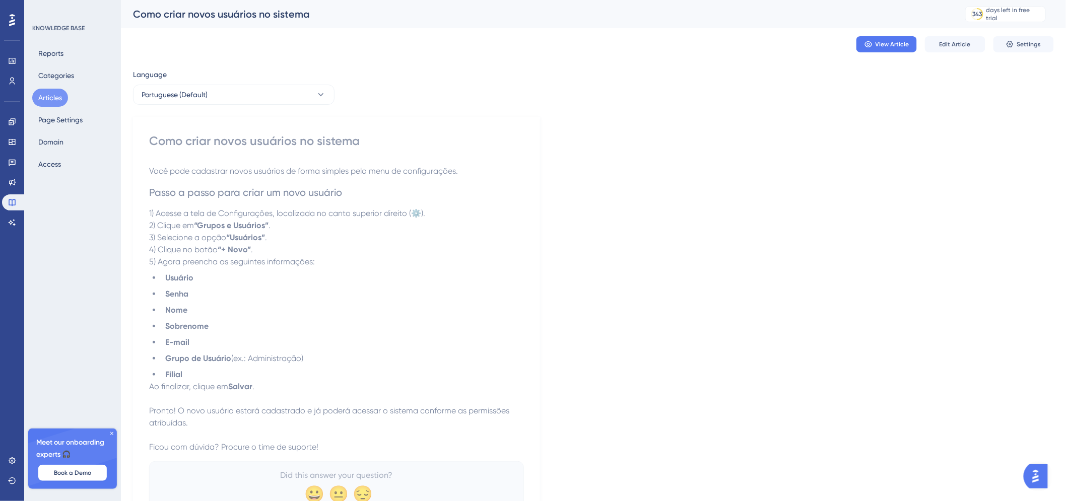
click at [59, 93] on button "Articles" at bounding box center [50, 98] width 36 height 18
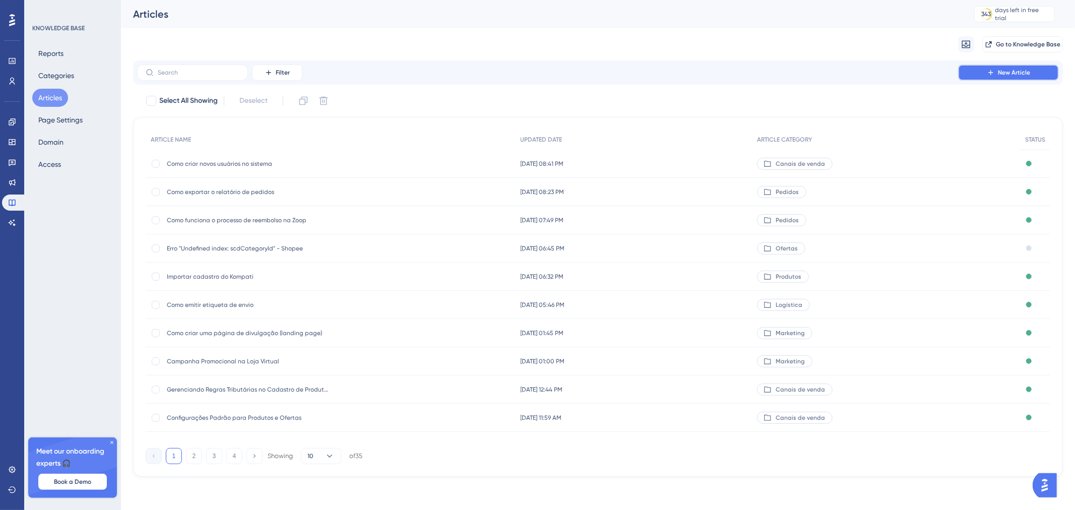
click at [1008, 77] on button "New Article" at bounding box center [1008, 72] width 101 height 16
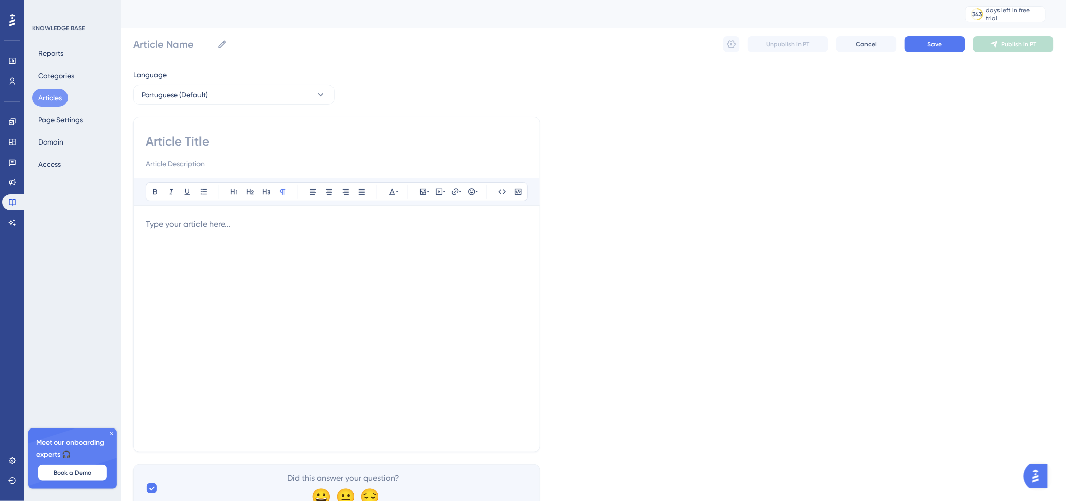
click at [283, 134] on input at bounding box center [337, 142] width 382 height 16
paste input "Como conectar a conta da Shopee"
type input "Como conectar a conta da Shopee"
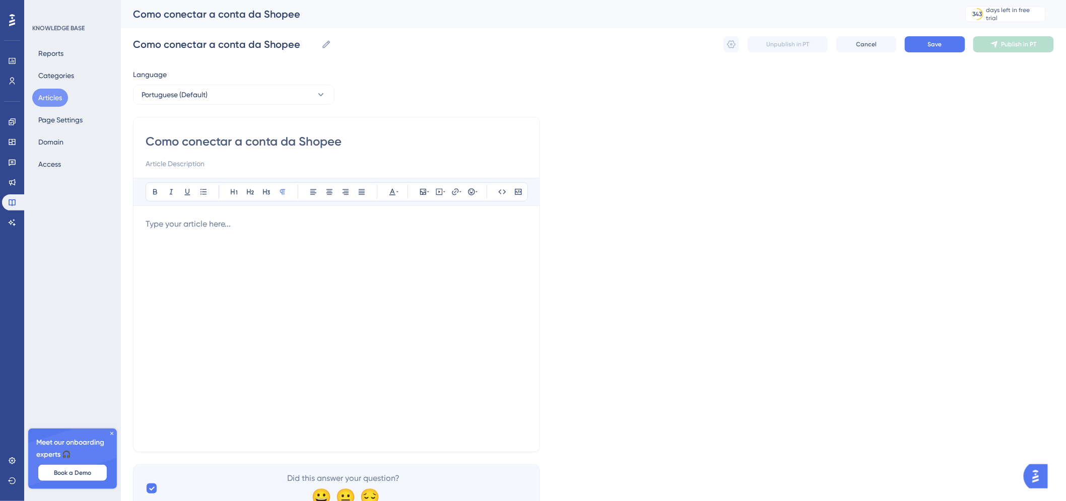
click at [262, 233] on div at bounding box center [337, 329] width 382 height 222
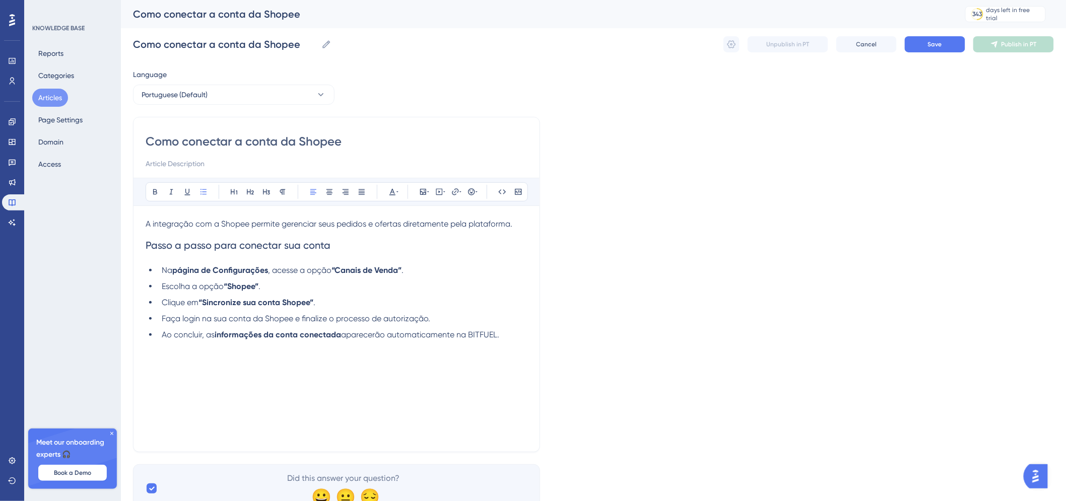
drag, startPoint x: 515, startPoint y: 339, endPoint x: 159, endPoint y: 271, distance: 363.2
click at [159, 271] on ul "Na página de Configurações , acesse a opção “Canais de Venda” . Escolha a opção…" at bounding box center [337, 303] width 382 height 77
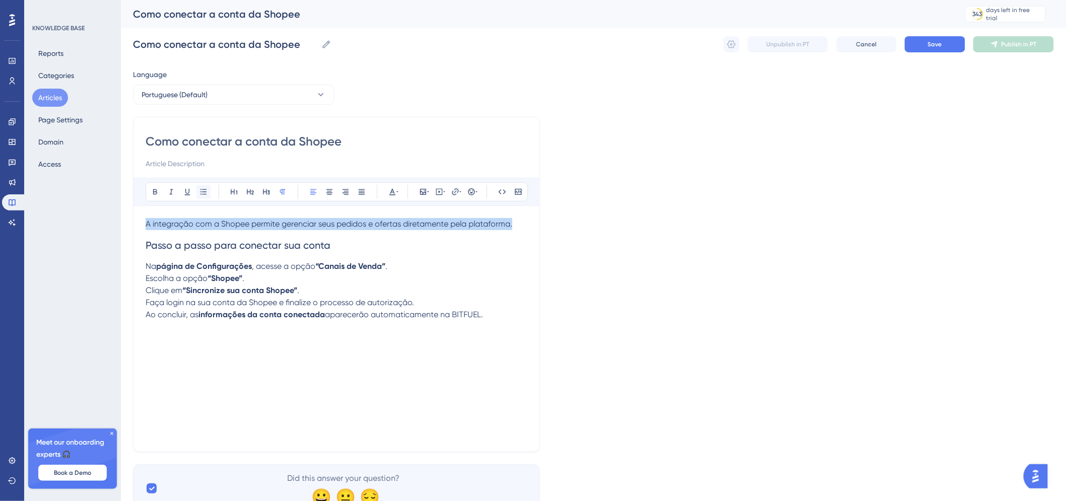
click at [201, 192] on icon at bounding box center [204, 192] width 8 height 8
click at [164, 266] on strong "página de Configurações" at bounding box center [204, 267] width 96 height 10
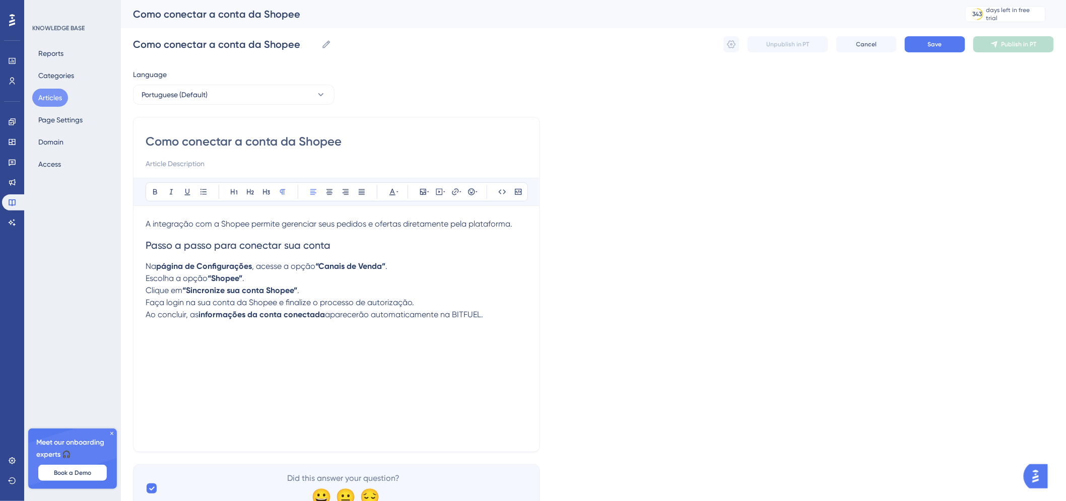
click at [147, 266] on span "Na" at bounding box center [151, 267] width 11 height 10
click at [289, 269] on span ", acesse a opção" at bounding box center [312, 267] width 63 height 10
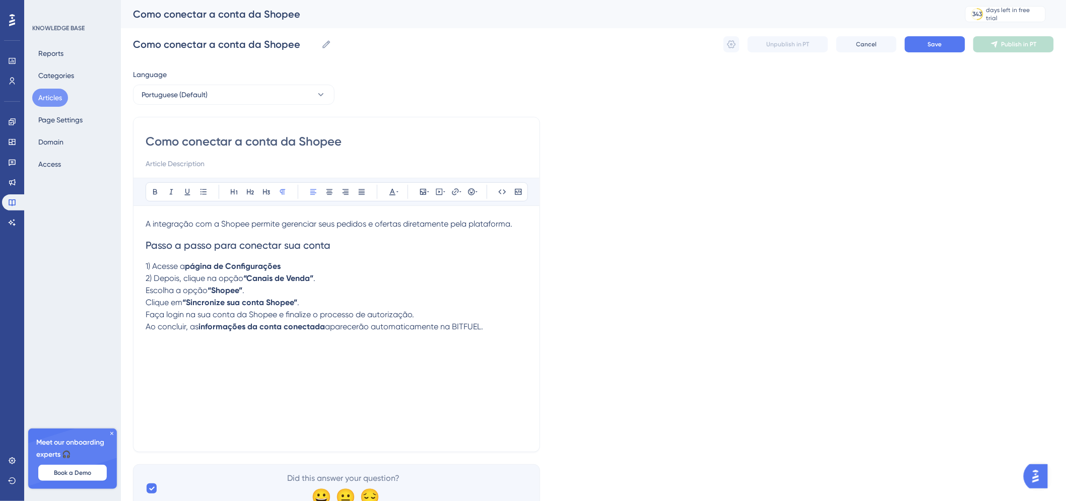
click at [147, 294] on span "Escolha a opção" at bounding box center [177, 291] width 62 height 10
click at [145, 305] on div "Como conectar a conta da Shopee Bold Italic Underline Bullet Point Heading 1 He…" at bounding box center [336, 285] width 407 height 336
click at [147, 305] on span "Clique em" at bounding box center [164, 303] width 37 height 10
drag, startPoint x: 395, startPoint y: 344, endPoint x: 387, endPoint y: 336, distance: 11.1
click at [395, 344] on div "A integração com a Shopee permite gerenciar seus pedidos e ofertas diretamente …" at bounding box center [337, 329] width 382 height 222
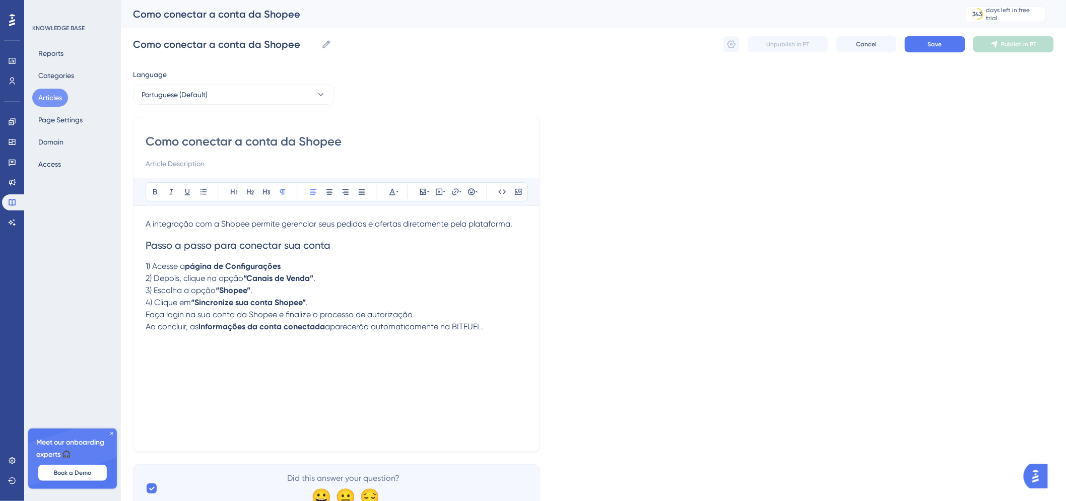
click at [304, 305] on strong "“Sincronize sua conta Shopee”" at bounding box center [248, 303] width 115 height 10
click at [418, 316] on p "Faça login na sua conta da Shopee e finalize o processo de autorização." at bounding box center [337, 315] width 382 height 12
click at [502, 329] on p "Ao concluir, as informações da conta conectada aparecerão automaticamente na BI…" at bounding box center [337, 327] width 382 height 12
click at [317, 301] on p "4) Clique em “Sincronize sua conta Shopee” ." at bounding box center [337, 303] width 382 height 12
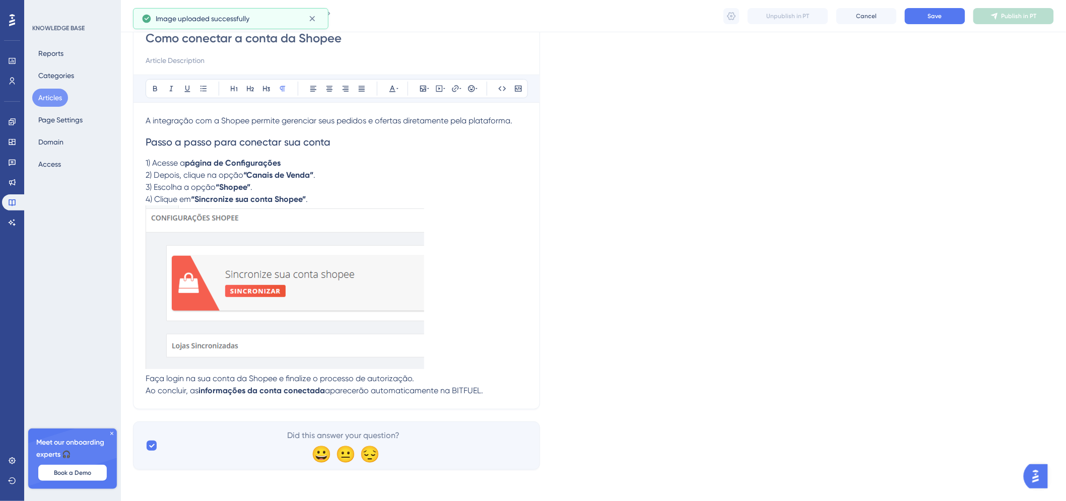
scroll to position [100, 0]
click at [483, 392] on span "aparecerão automaticamente na BITFUEL." at bounding box center [404, 390] width 158 height 10
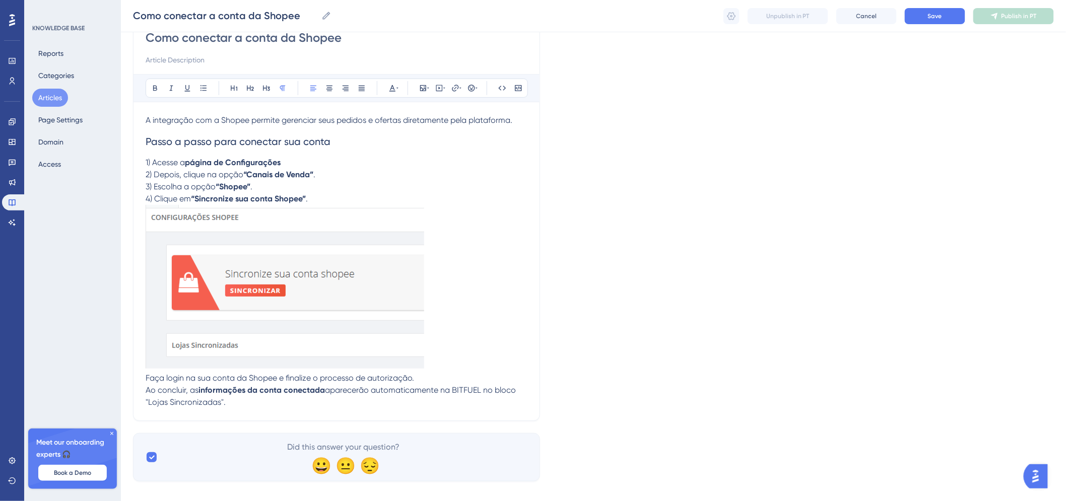
click at [382, 183] on p "3) Escolha a opção “Shopee” ." at bounding box center [337, 187] width 382 height 12
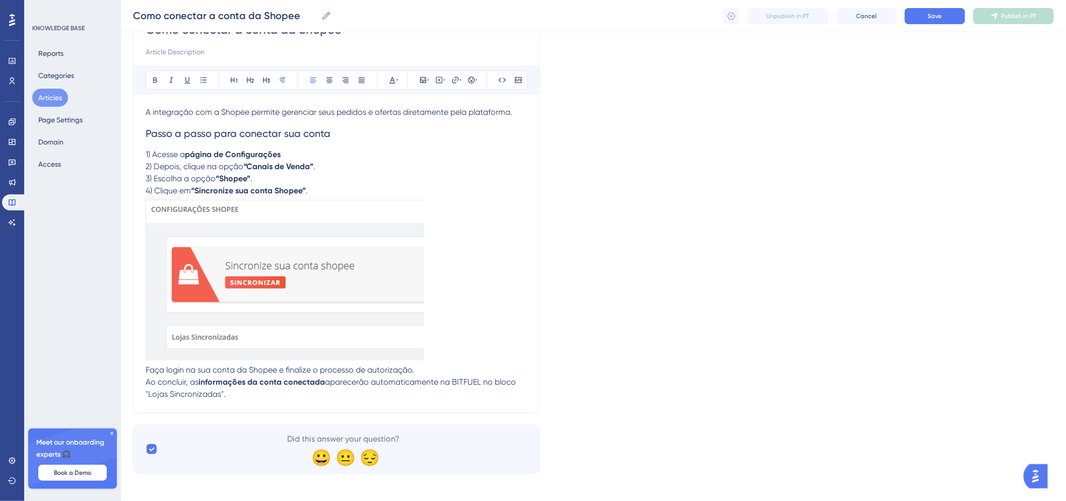
scroll to position [112, 0]
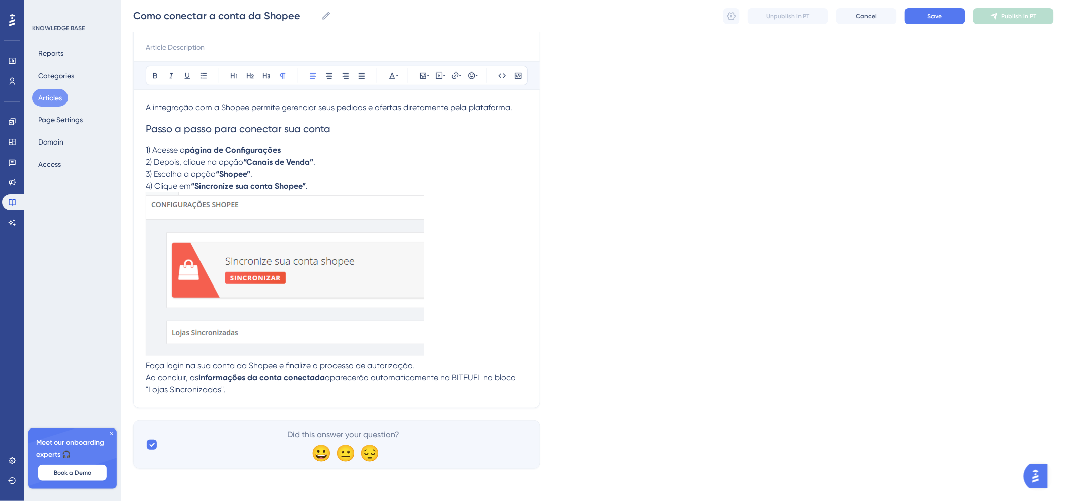
click at [279, 389] on p "Ao concluir, as informações da conta conectada aparecerão automaticamente na BI…" at bounding box center [337, 384] width 382 height 24
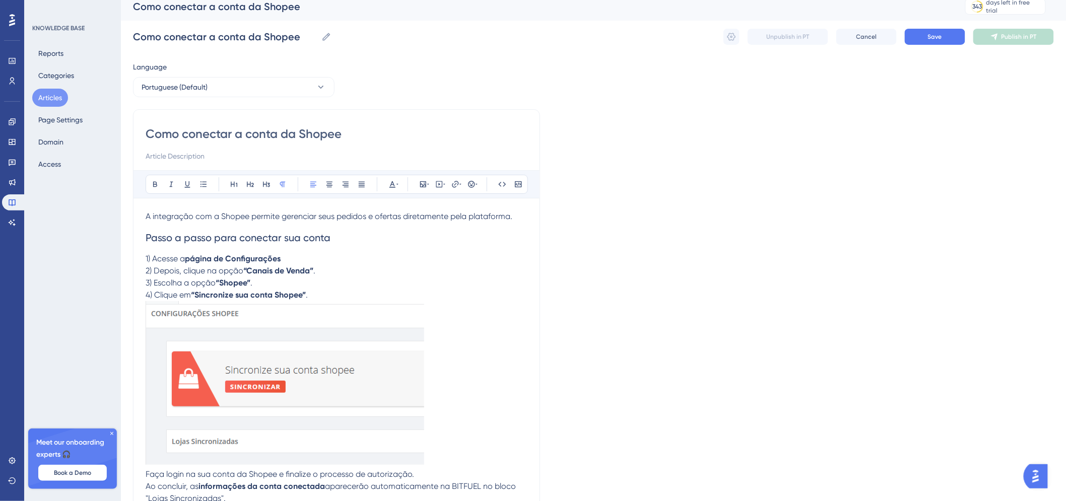
scroll to position [0, 0]
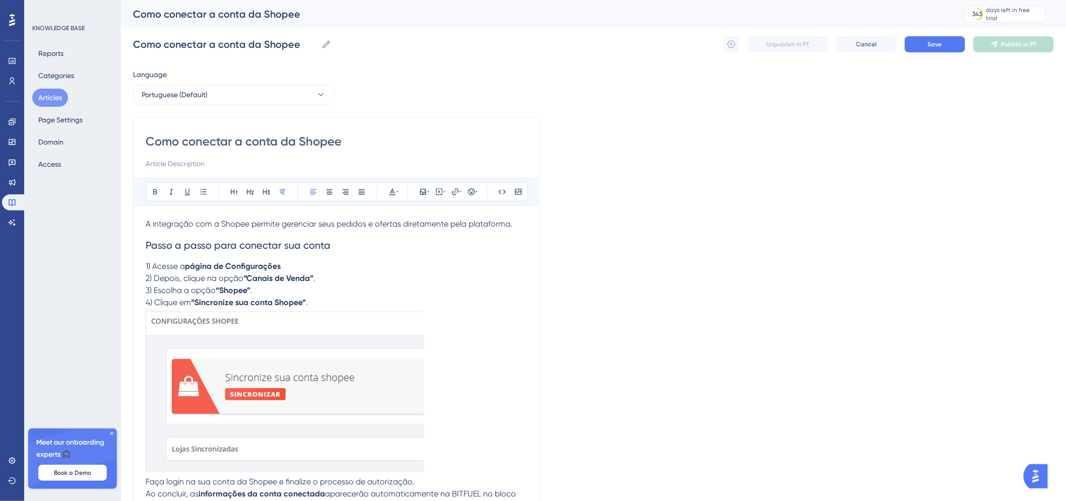
click at [477, 228] on span "A integração com a Shopee permite gerenciar seus pedidos e ofertas diretamente …" at bounding box center [329, 224] width 367 height 10
click at [512, 229] on p "A integração com a Shopee permite gerenciar seus pedidos e ofertas diretamente …" at bounding box center [337, 224] width 382 height 12
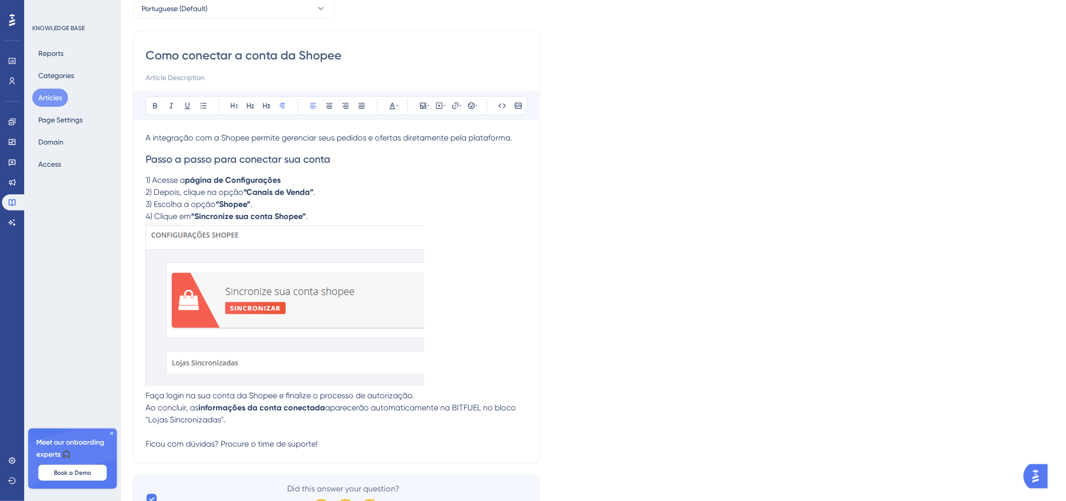
scroll to position [137, 0]
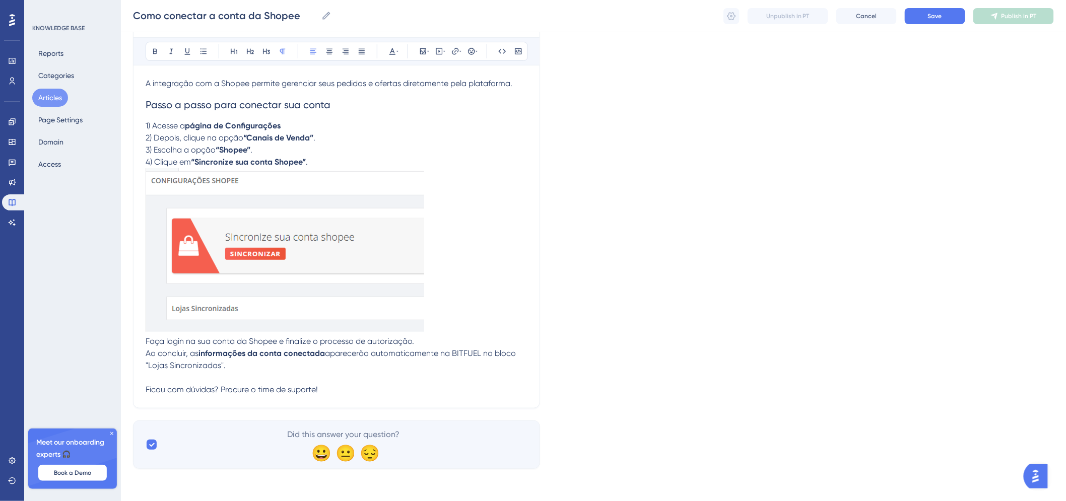
click at [328, 365] on p "Ao concluir, as informações da conta conectada aparecerão automaticamente na BI…" at bounding box center [337, 360] width 382 height 24
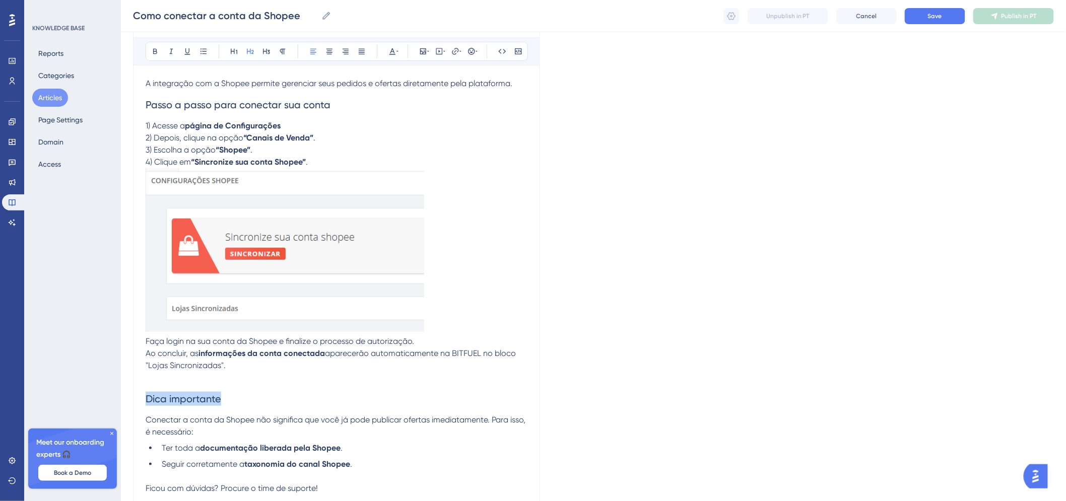
drag, startPoint x: 223, startPoint y: 403, endPoint x: 144, endPoint y: 398, distance: 79.8
click at [144, 398] on div "Como conectar a conta da Shopee Bold Italic Underline Bullet Point Heading 1 He…" at bounding box center [336, 241] width 407 height 531
click at [271, 54] on button at bounding box center [267, 51] width 14 height 14
click at [279, 54] on icon at bounding box center [283, 51] width 8 height 8
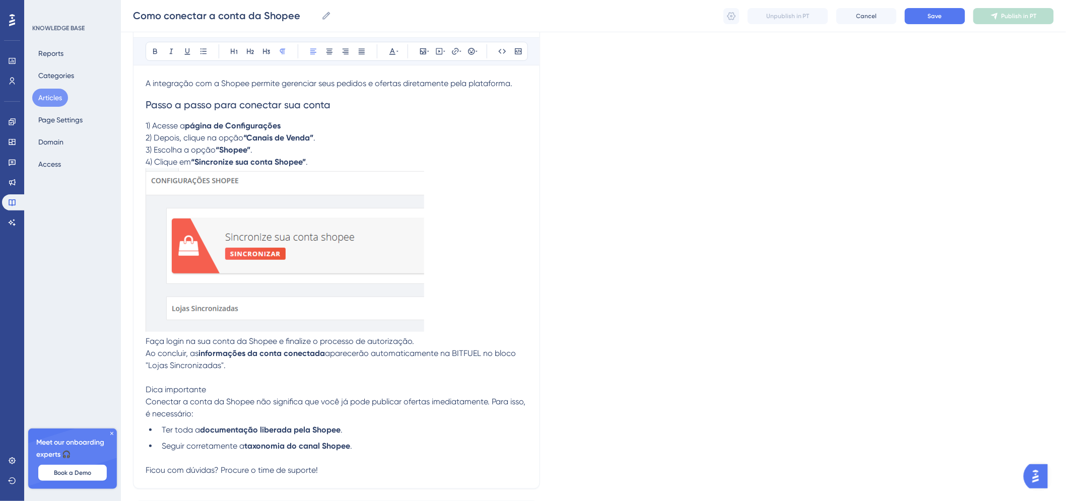
click at [148, 388] on span "Dica importante" at bounding box center [176, 390] width 60 height 10
click at [471, 51] on icon at bounding box center [472, 51] width 8 height 8
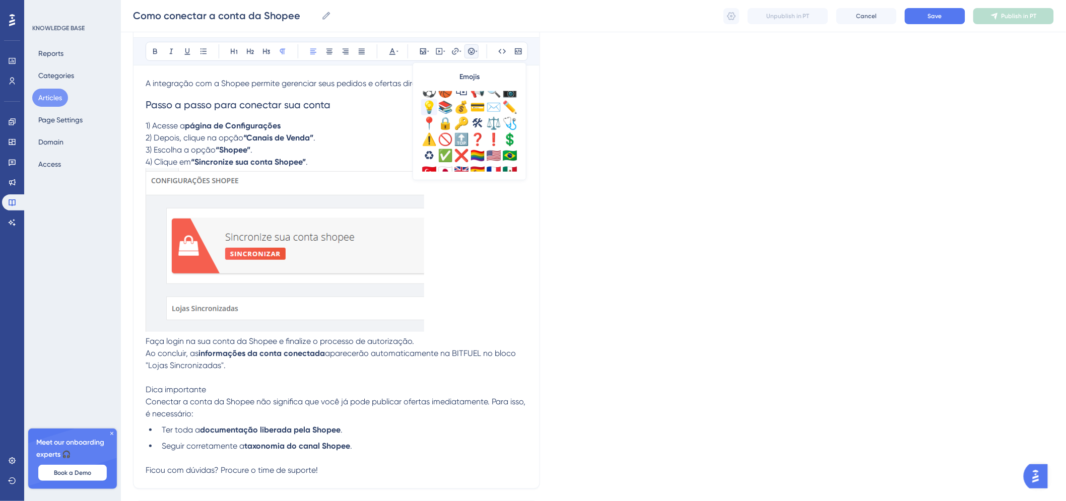
scroll to position [299, 0]
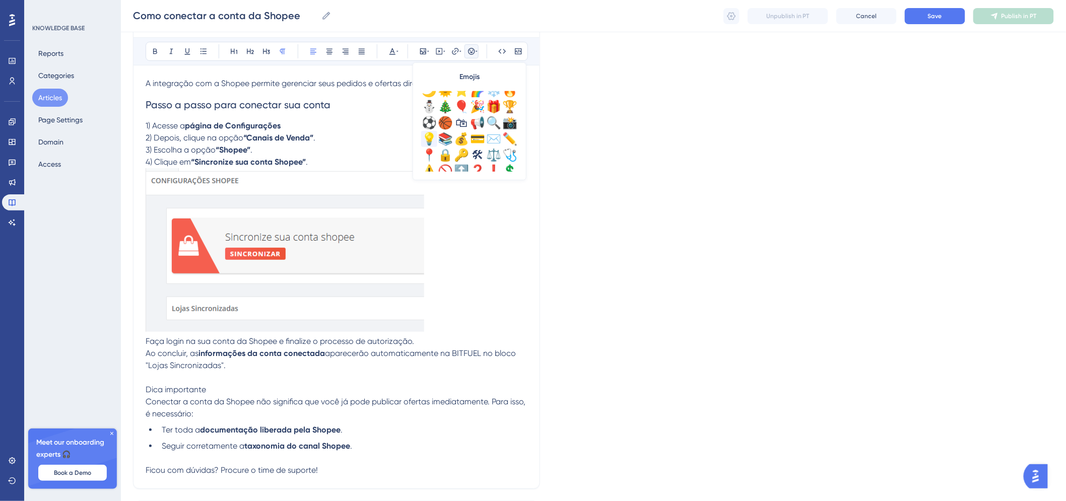
click at [426, 140] on div "💡" at bounding box center [429, 139] width 16 height 16
click at [219, 396] on p "Conectar a conta da Shopee não significa que você já pode publicar ofertas imed…" at bounding box center [337, 408] width 382 height 24
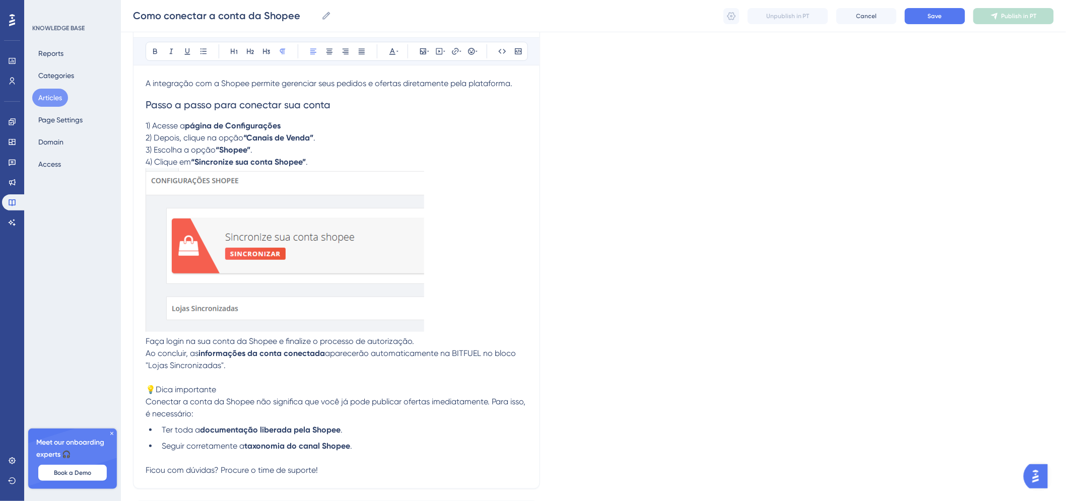
click at [219, 391] on p "💡Dica importante" at bounding box center [337, 390] width 382 height 12
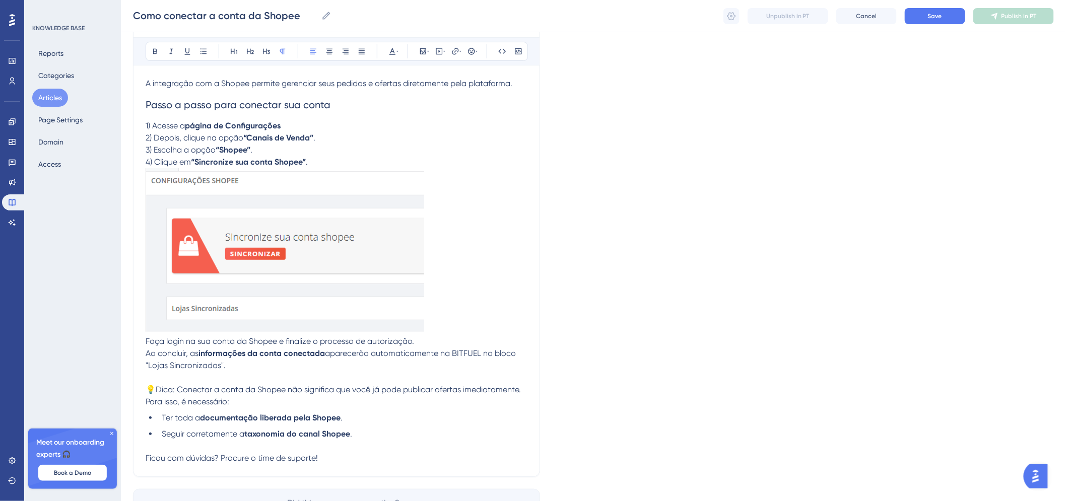
click at [288, 401] on p "💡Dica: Conectar a conta da Shopee não significa que você já pode publicar ofert…" at bounding box center [337, 396] width 382 height 24
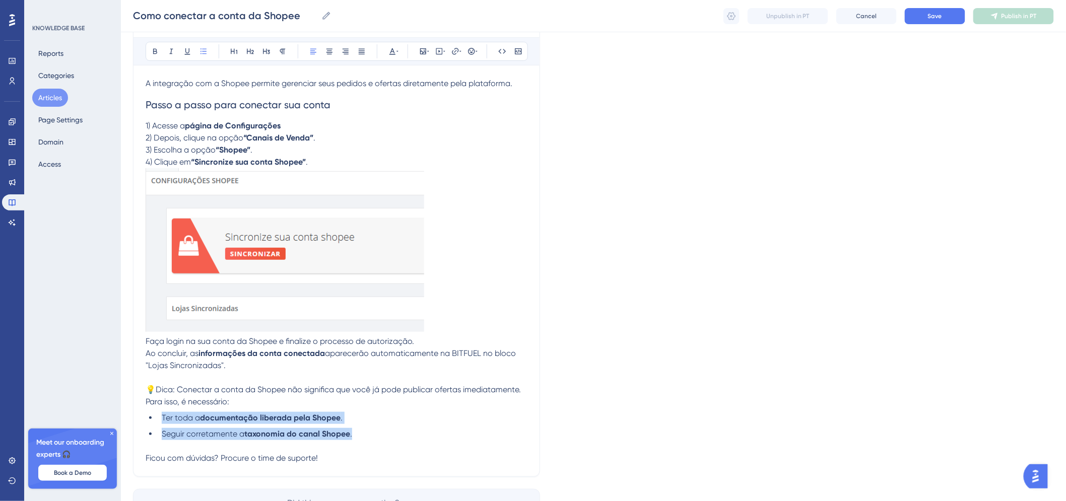
drag, startPoint x: 360, startPoint y: 435, endPoint x: 127, endPoint y: 419, distance: 233.4
click at [127, 419] on div "Performance Users Engagement Widgets Feedback Product Updates Knowledge Base AI…" at bounding box center [593, 208] width 945 height 690
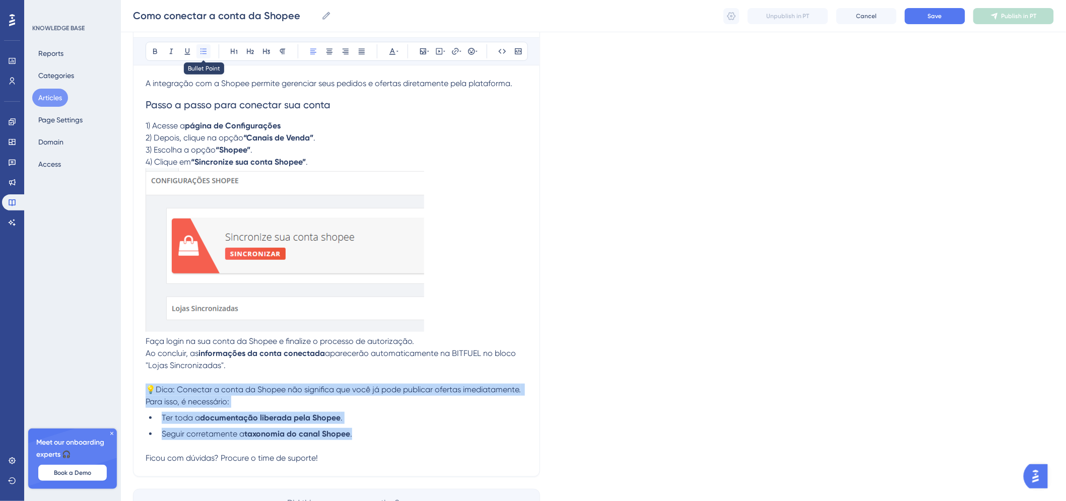
click at [203, 53] on icon at bounding box center [204, 51] width 6 height 6
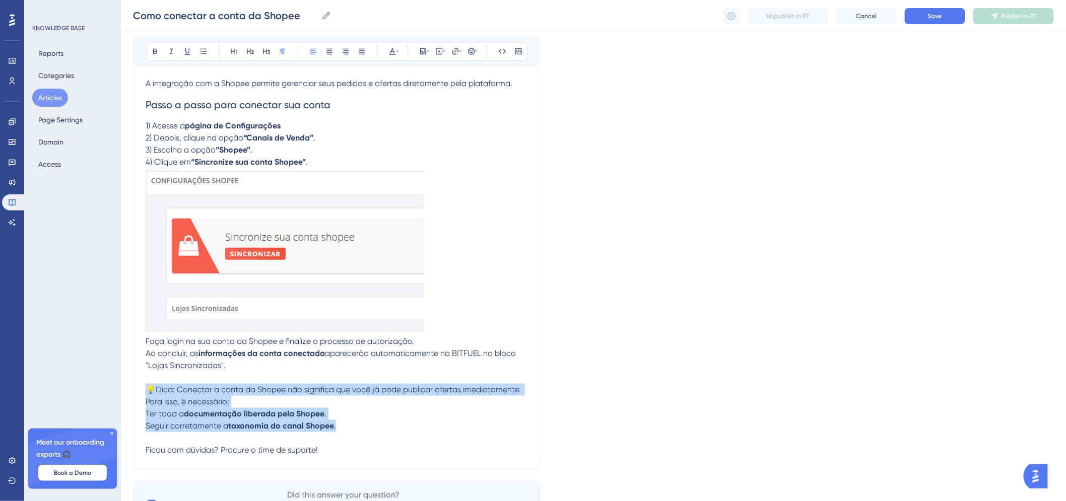
click at [343, 430] on p "Seguir corretamente a taxonomia do canal Shopee ." at bounding box center [337, 426] width 382 height 12
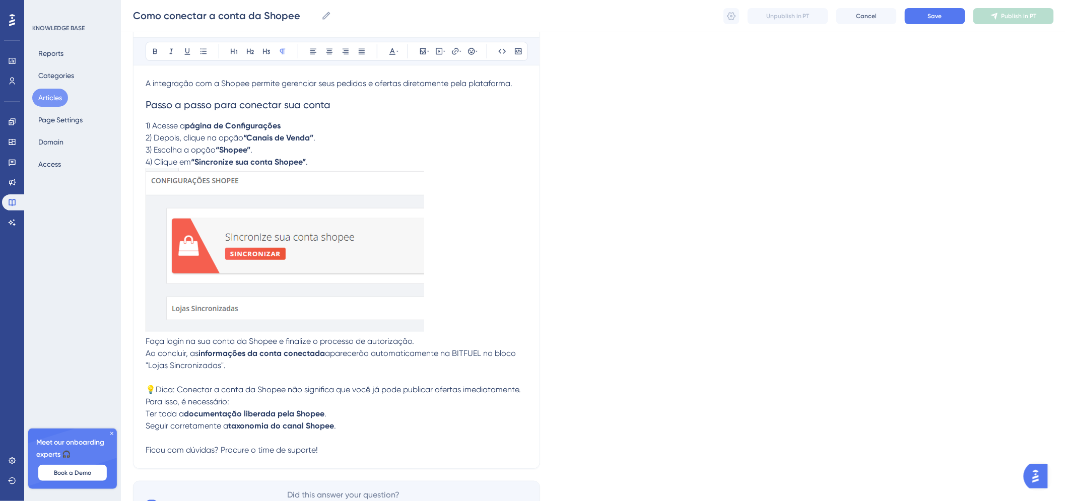
click at [348, 434] on p at bounding box center [337, 438] width 382 height 12
click at [346, 427] on p "Seguir corretamente a taxonomia do canal Shopee ." at bounding box center [337, 426] width 382 height 12
drag, startPoint x: 444, startPoint y: 430, endPoint x: 339, endPoint y: 430, distance: 105.3
click at [339, 430] on p "Seguir corretamente a taxonomia do canal Shopee . Clique aqui para saber mais" at bounding box center [337, 426] width 382 height 12
drag, startPoint x: 450, startPoint y: 424, endPoint x: 338, endPoint y: 423, distance: 111.9
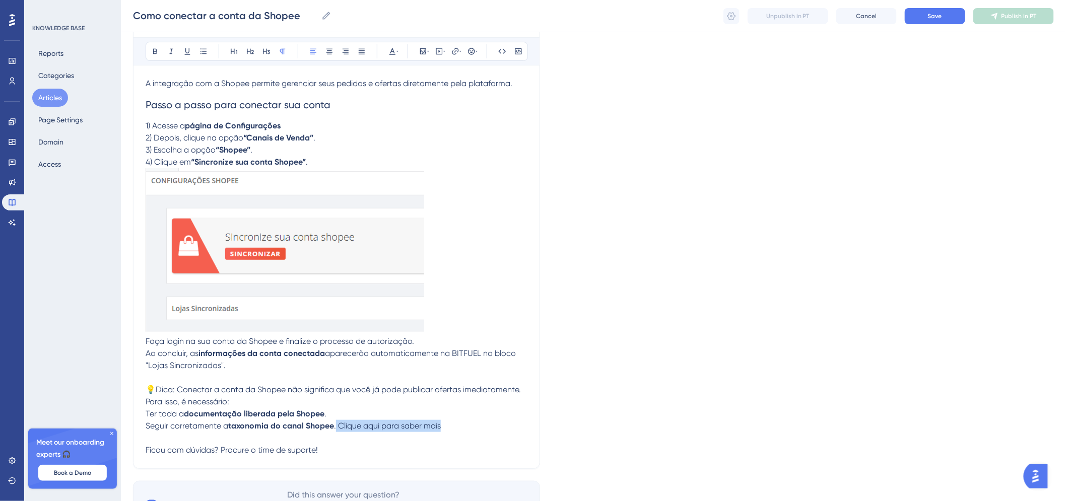
click at [338, 423] on p "Seguir corretamente a taxonomia do canal Shopee . Clique aqui para saber mais" at bounding box center [337, 426] width 382 height 12
drag, startPoint x: 348, startPoint y: 449, endPoint x: 343, endPoint y: 432, distance: 17.4
click at [348, 449] on p "Ficou com dúvidas? Procure o time de suporte!" at bounding box center [337, 450] width 382 height 12
drag, startPoint x: 339, startPoint y: 427, endPoint x: 444, endPoint y: 429, distance: 105.3
click at [444, 429] on p "Seguir corretamente a taxonomia do canal Shopee . Clique aqui para saber mais" at bounding box center [337, 426] width 382 height 12
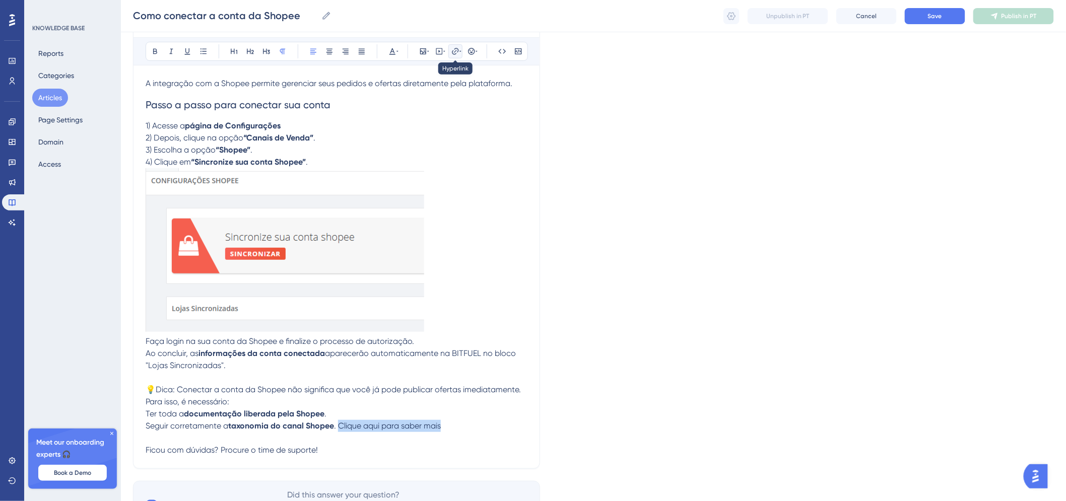
click at [460, 51] on icon at bounding box center [461, 51] width 2 height 8
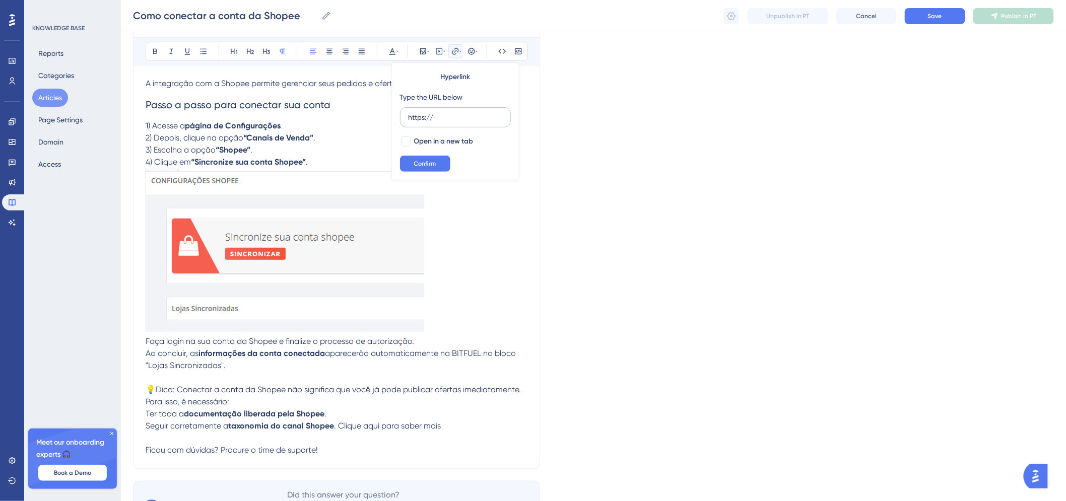
drag, startPoint x: 450, startPoint y: 119, endPoint x: 411, endPoint y: 117, distance: 39.4
click at [411, 117] on input "https://" at bounding box center [456, 117] width 94 height 11
type input "h"
type input "https://bitfuel-tlx0.help.userguiding.com/pt/articles/15073-como-realizar-a-tax…"
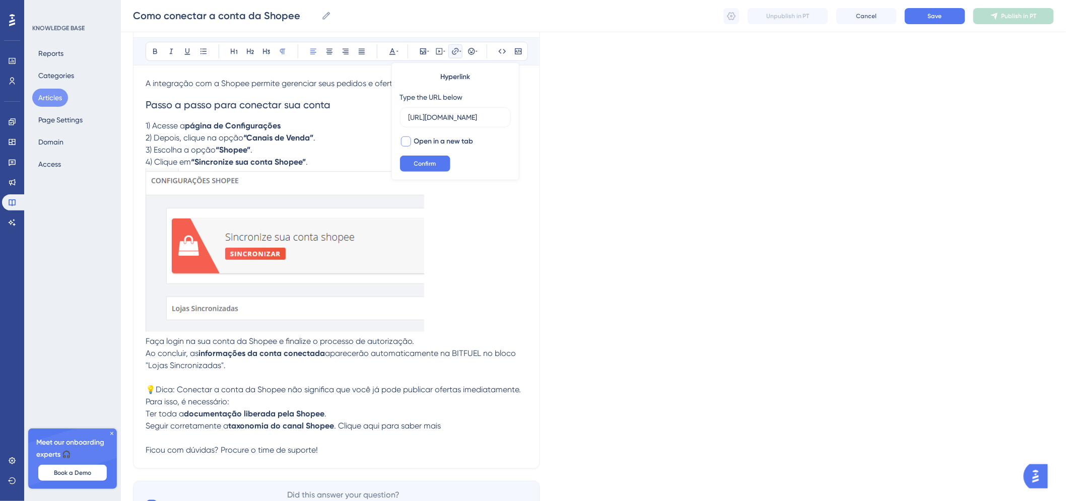
click at [429, 139] on span "Open in a new tab" at bounding box center [443, 142] width 59 height 12
checkbox input "true"
click at [427, 161] on span "Confirm" at bounding box center [425, 164] width 22 height 8
click at [451, 435] on p at bounding box center [337, 438] width 382 height 12
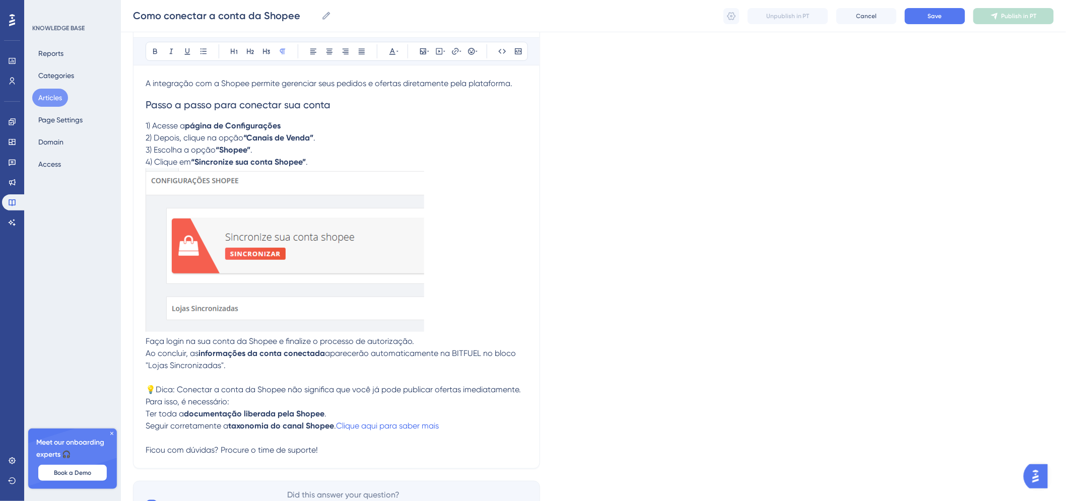
click at [451, 429] on p "Seguir corretamente a taxonomia do canal Shopee . Clique aqui para saber mais" at bounding box center [337, 426] width 382 height 12
type input "https://bitfuel-tlx0.help.userguiding.com/pt/articles/15073-como-realizar-a-tax…"
click at [450, 445] on p "Ficou com dúvidas? Procure o time de suporte!" at bounding box center [337, 450] width 382 height 12
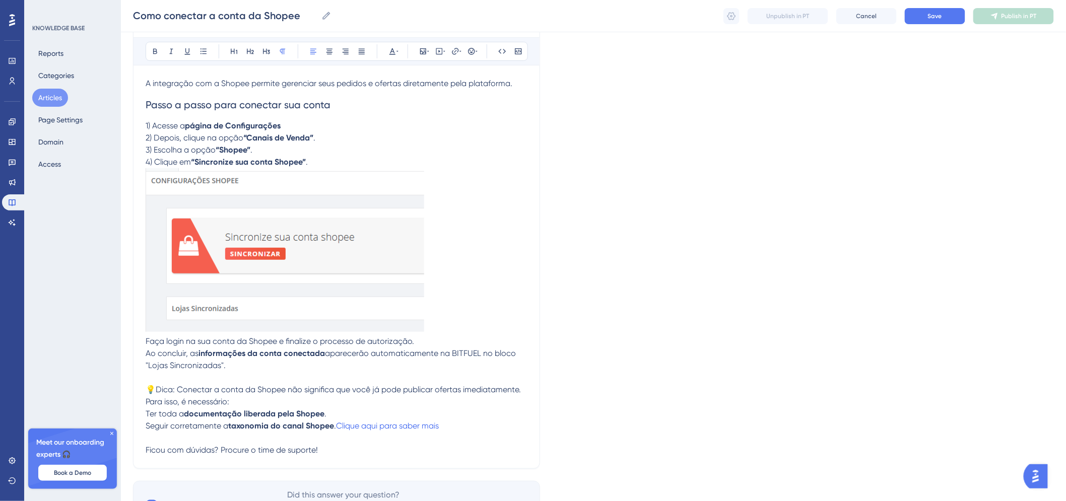
click at [447, 427] on p "Seguir corretamente a taxonomia do canal Shopee . Clique aqui para saber mais" at bounding box center [337, 426] width 382 height 12
click at [449, 421] on p "Seguir corretamente a taxonomia do canal Shopee . Clique aqui para saber mais" at bounding box center [337, 426] width 382 height 12
click at [449, 427] on p "Seguir corretamente a taxonomia do canal Shopee . Clique aqui para saber mais" at bounding box center [337, 426] width 382 height 12
click at [457, 427] on p "Seguir corretamente a taxonomia do canal Shopee . Clique aqui para saber mais" at bounding box center [337, 426] width 382 height 12
click at [379, 386] on span "💡Dica: Conectar a conta da Shopee não significa que você já pode publicar ofert…" at bounding box center [334, 396] width 377 height 22
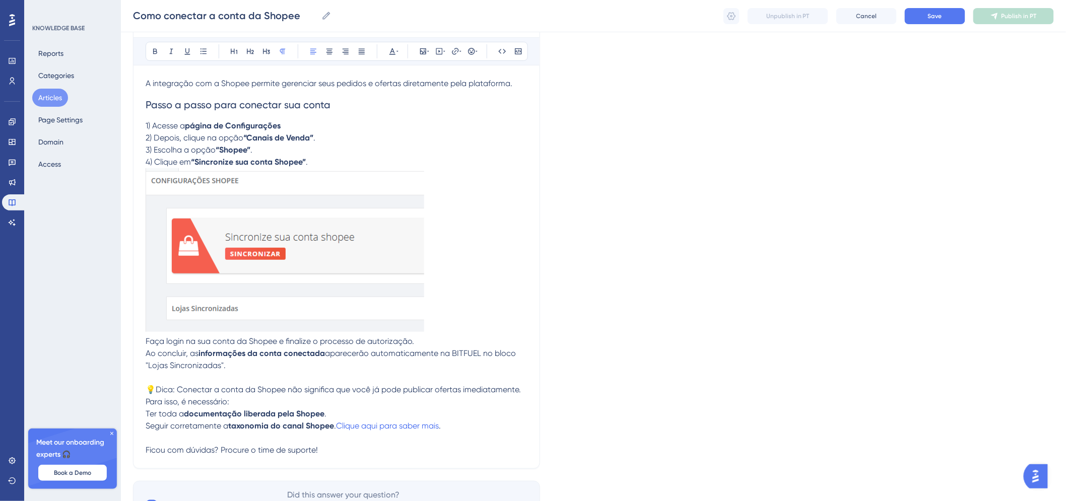
click at [313, 459] on div "Como conectar a conta da Shopee Bold Italic Underline Bullet Point Heading 1 He…" at bounding box center [336, 222] width 407 height 493
click at [336, 448] on p "Ficou com dúvidas? Procure o time de suporte!" at bounding box center [337, 450] width 382 height 12
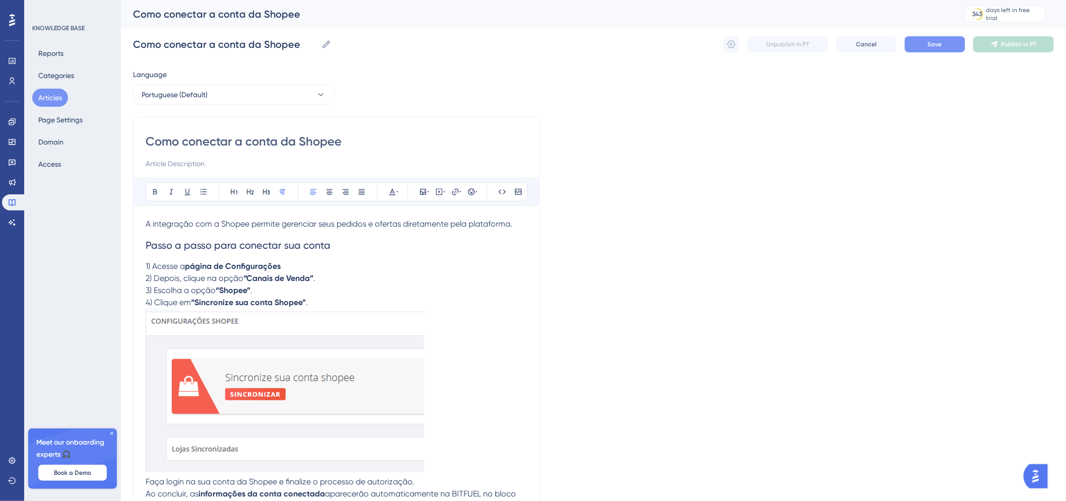
click at [954, 40] on button "Save" at bounding box center [935, 44] width 60 height 16
click at [734, 38] on button at bounding box center [732, 44] width 16 height 16
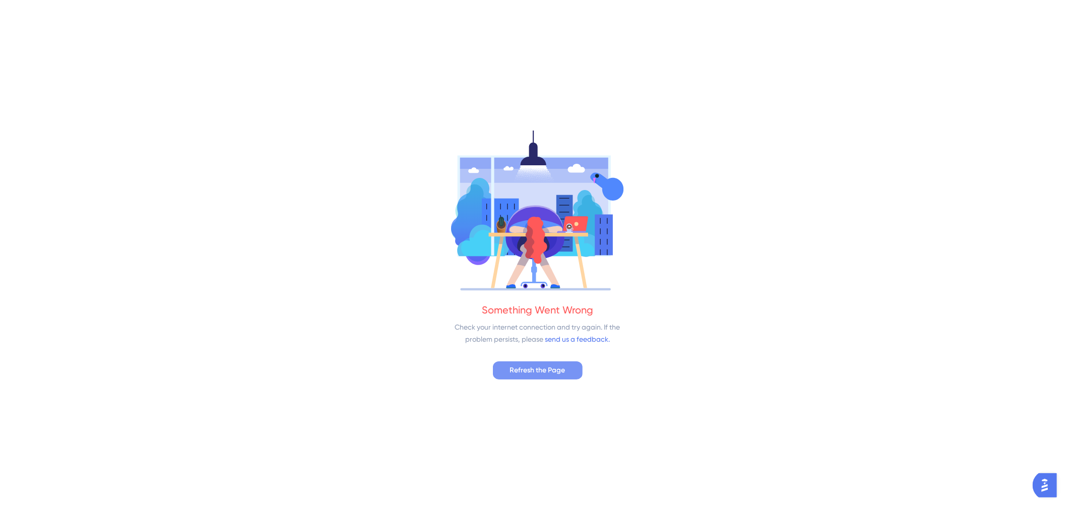
click at [557, 375] on span "Refresh the Page" at bounding box center [537, 370] width 55 height 12
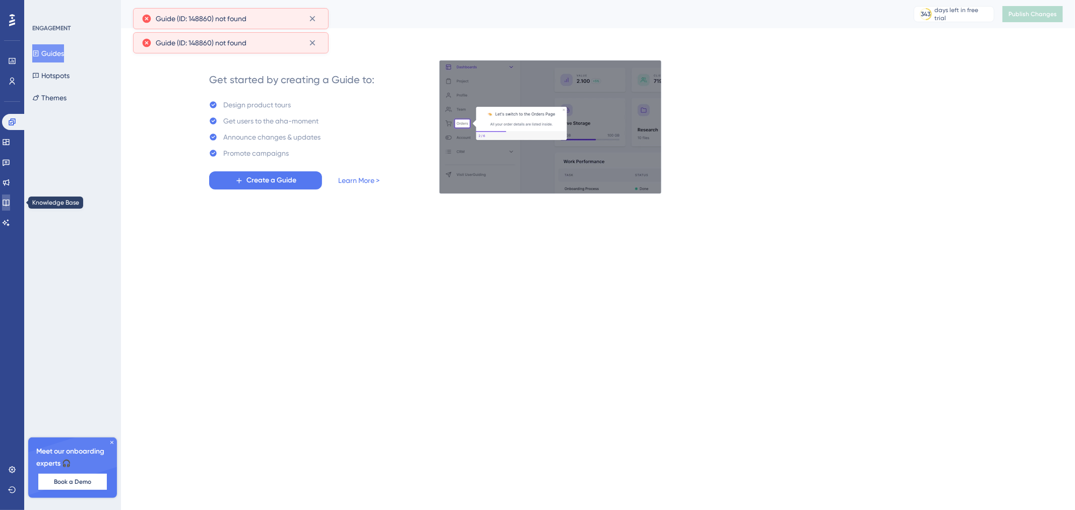
click at [9, 202] on icon at bounding box center [6, 203] width 7 height 7
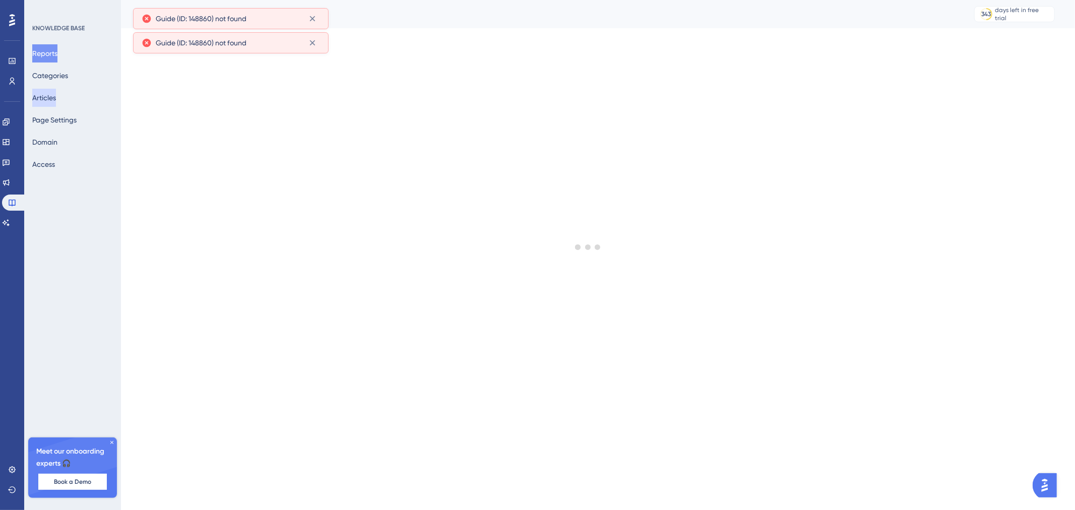
click at [56, 103] on button "Articles" at bounding box center [44, 98] width 24 height 18
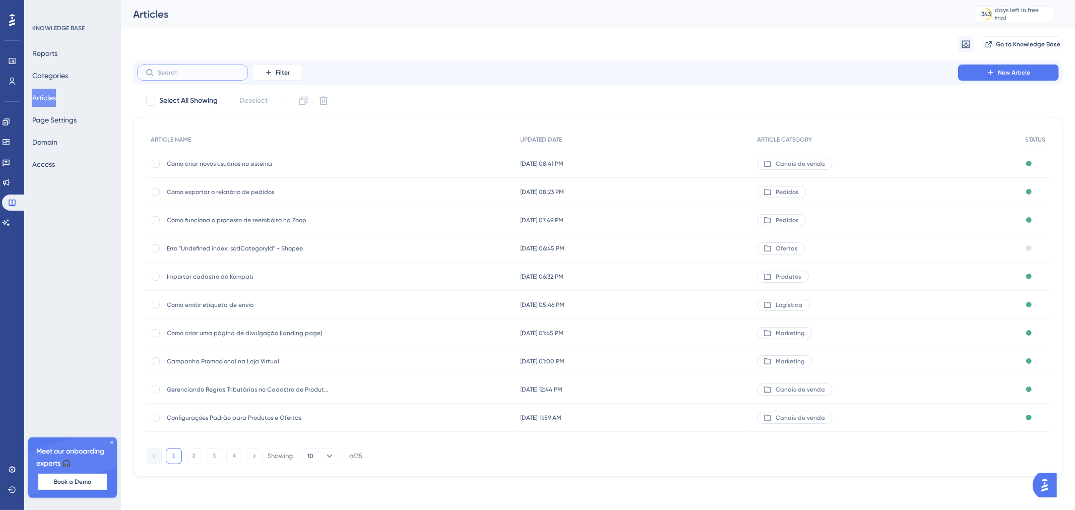
click at [217, 75] on input "text" at bounding box center [199, 72] width 82 height 7
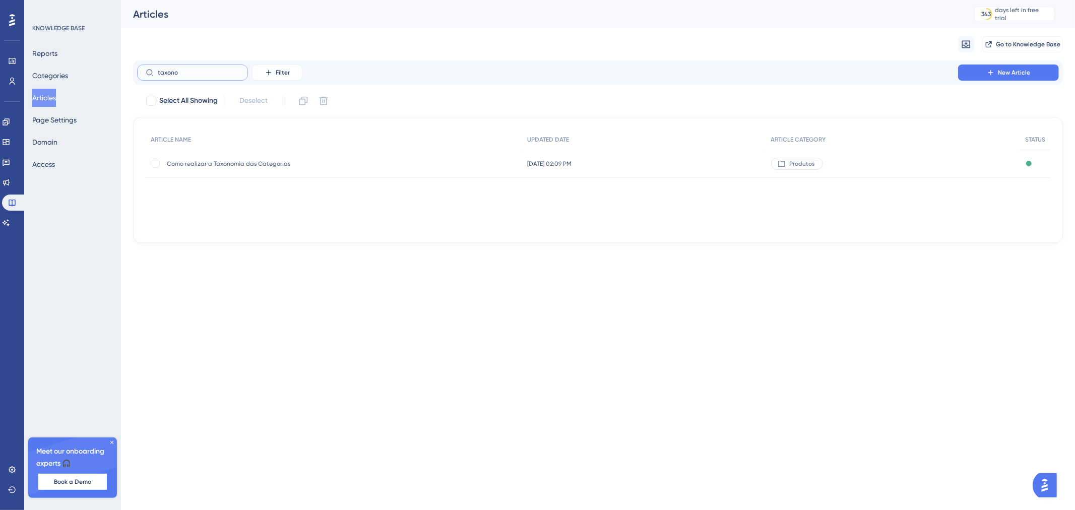
type input "taxono"
click at [370, 160] on div "Como realizar a Taxonomia das Categorias Como realizar a Taxonomia das Categori…" at bounding box center [334, 164] width 376 height 28
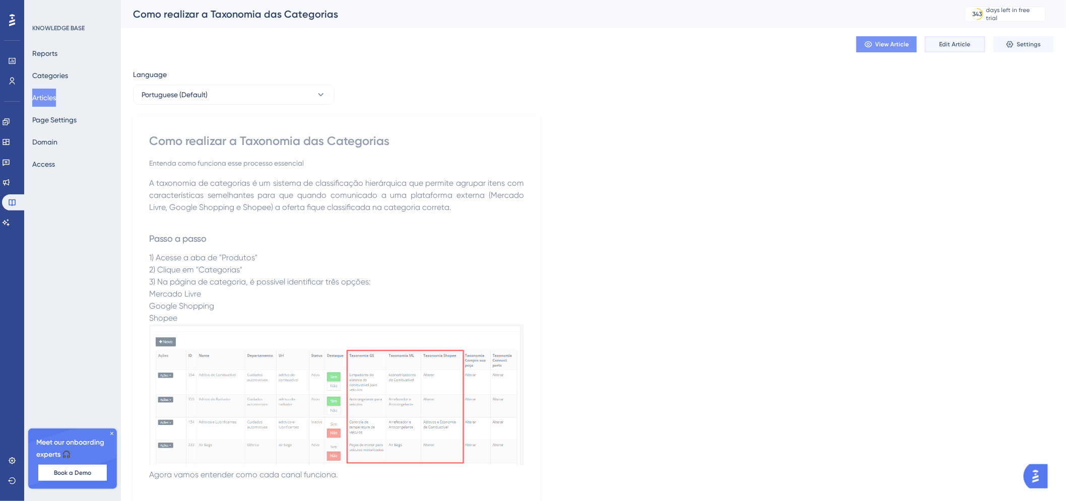
drag, startPoint x: 962, startPoint y: 47, endPoint x: 902, endPoint y: 38, distance: 61.1
click at [914, 48] on div "View Article Edit Article Settings" at bounding box center [956, 44] width 198 height 16
click at [899, 37] on button "View Article" at bounding box center [887, 44] width 60 height 16
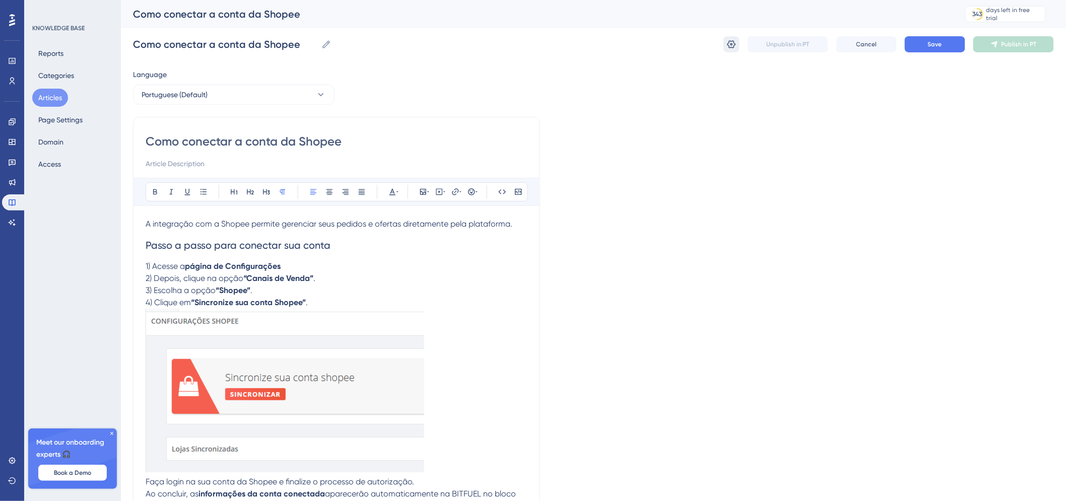
click at [728, 48] on icon at bounding box center [732, 44] width 10 height 10
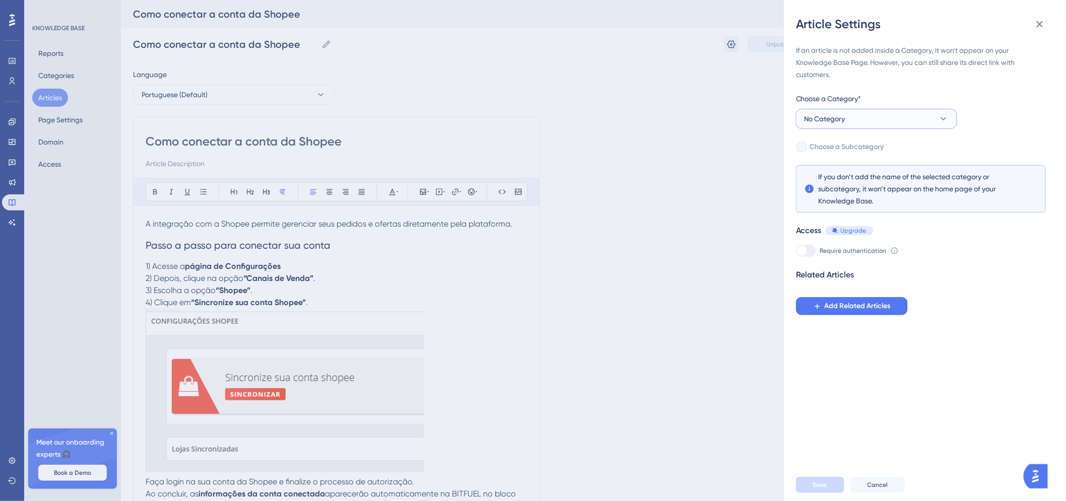
click at [910, 117] on button "No Category" at bounding box center [876, 119] width 161 height 20
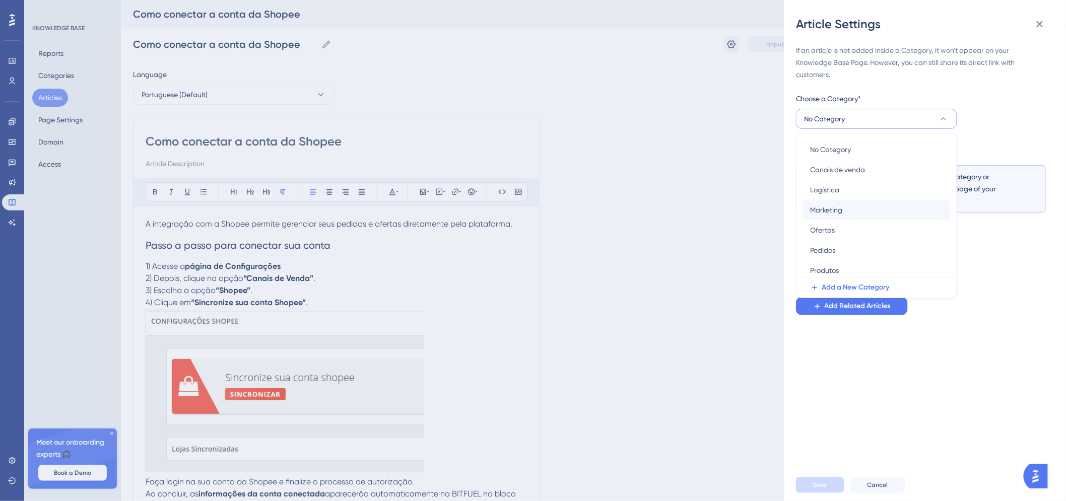
scroll to position [3, 0]
click at [913, 160] on div "Canais de venda Canais de venda" at bounding box center [877, 167] width 132 height 20
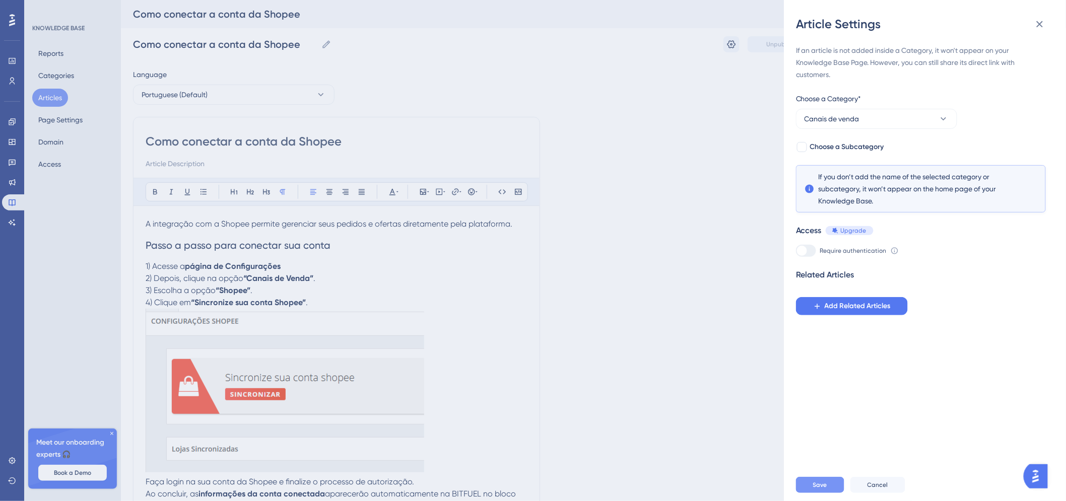
click at [828, 493] on button "Save" at bounding box center [820, 485] width 48 height 16
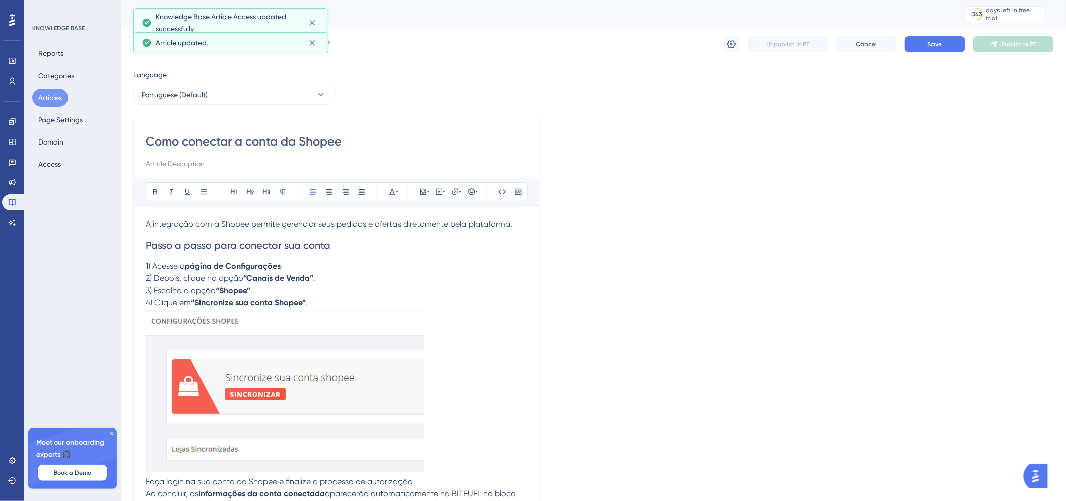
click at [551, 154] on div "Language Portuguese (Default) Como conectar a conta da Shopee Bold Italic Under…" at bounding box center [593, 370] width 921 height 602
click at [945, 40] on button "Save" at bounding box center [935, 44] width 60 height 16
click at [1009, 45] on span "Publish in PT" at bounding box center [1019, 44] width 35 height 8
